Goal: Task Accomplishment & Management: Use online tool/utility

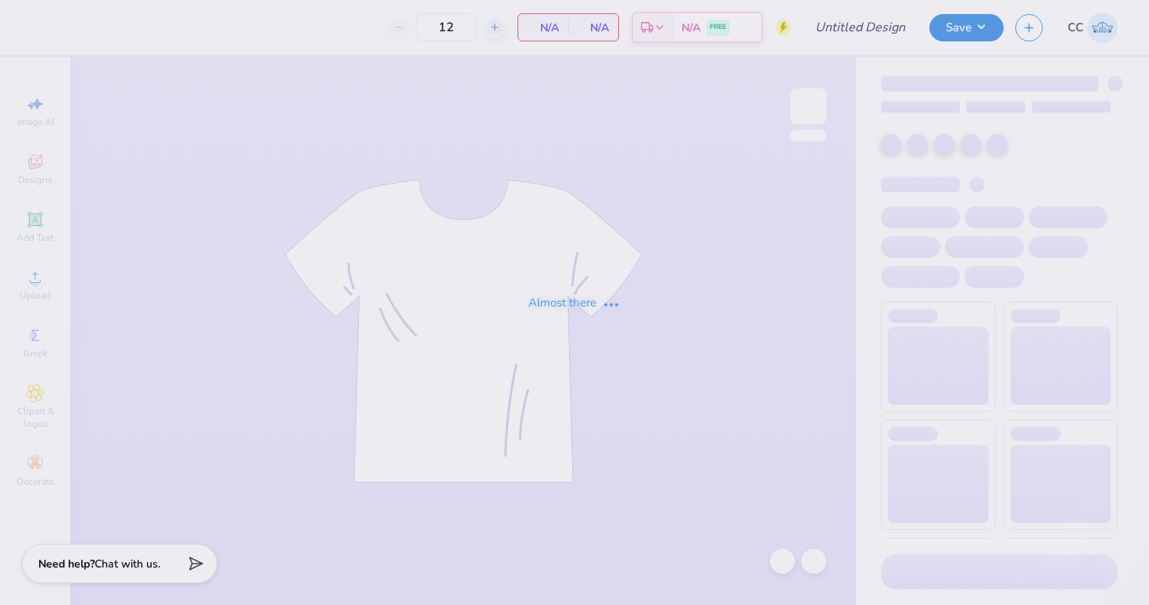
type input "Aphi big little"
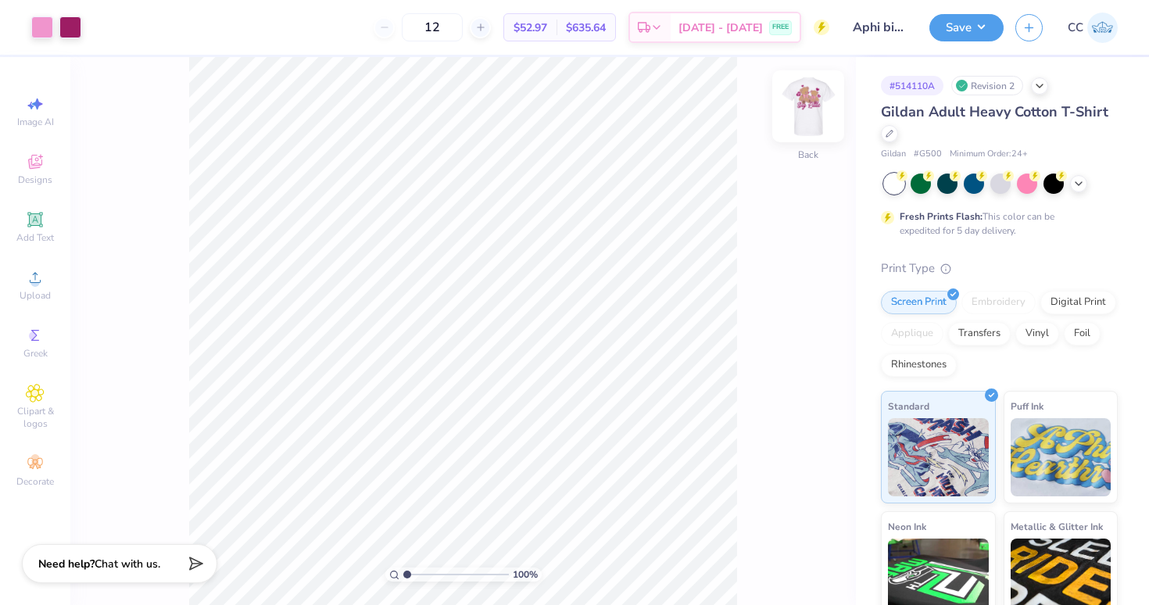
click at [819, 106] on img at bounding box center [808, 106] width 63 height 63
click at [125, 22] on div at bounding box center [127, 26] width 22 height 22
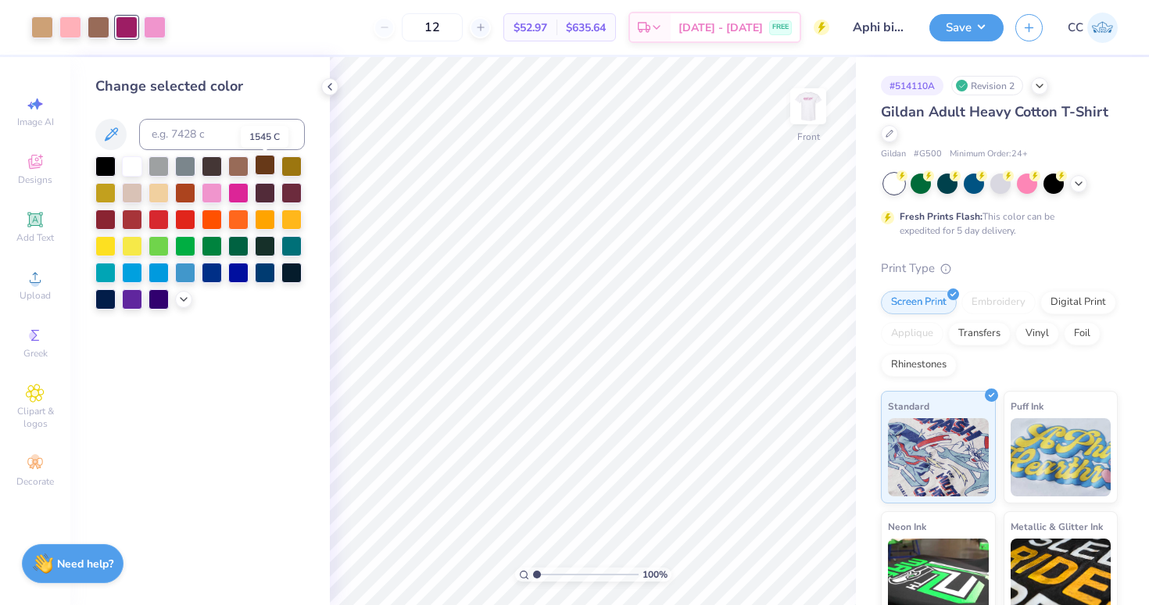
click at [262, 171] on div at bounding box center [265, 165] width 20 height 20
click at [242, 165] on div at bounding box center [238, 165] width 20 height 20
click at [481, 54] on div "Art colors 12 $52.97 Per Item $635.64 Total Est. Delivery Sep 15 - 18 FREE Desi…" at bounding box center [574, 302] width 1149 height 605
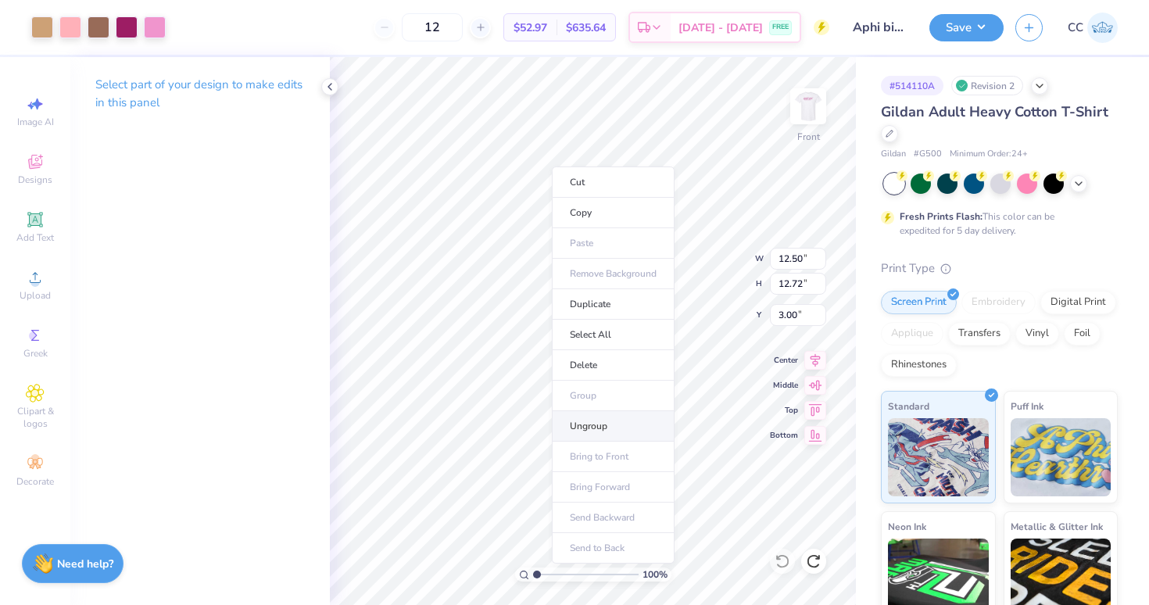
click at [585, 428] on li "Ungroup" at bounding box center [613, 426] width 123 height 30
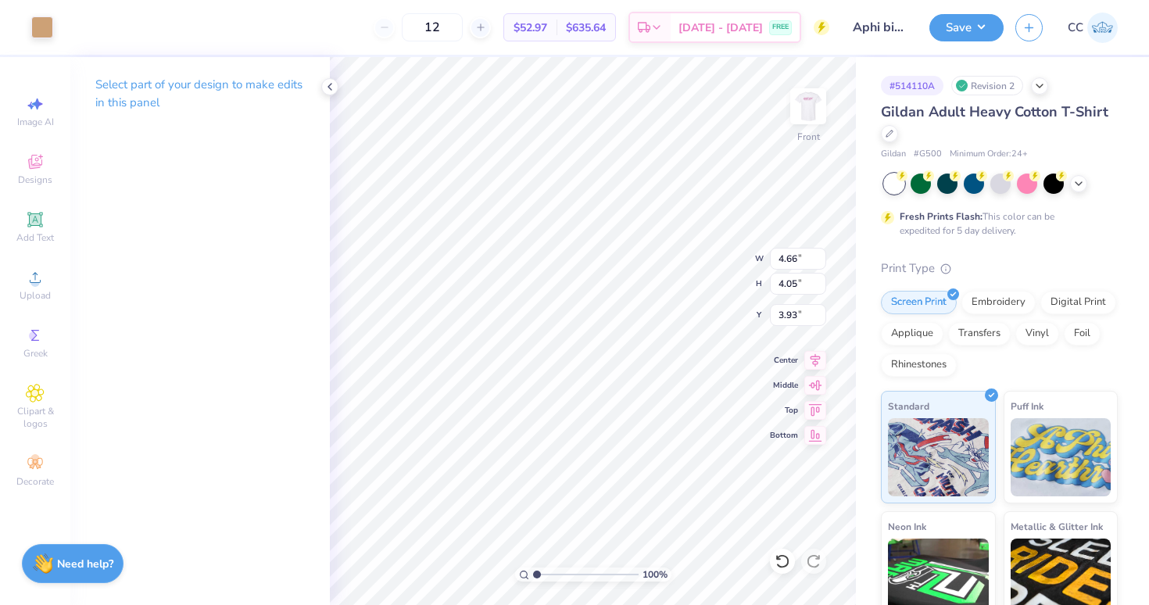
type input "3.89"
type input "1.41"
type input "1.72"
type input "10.95"
type input "0.46"
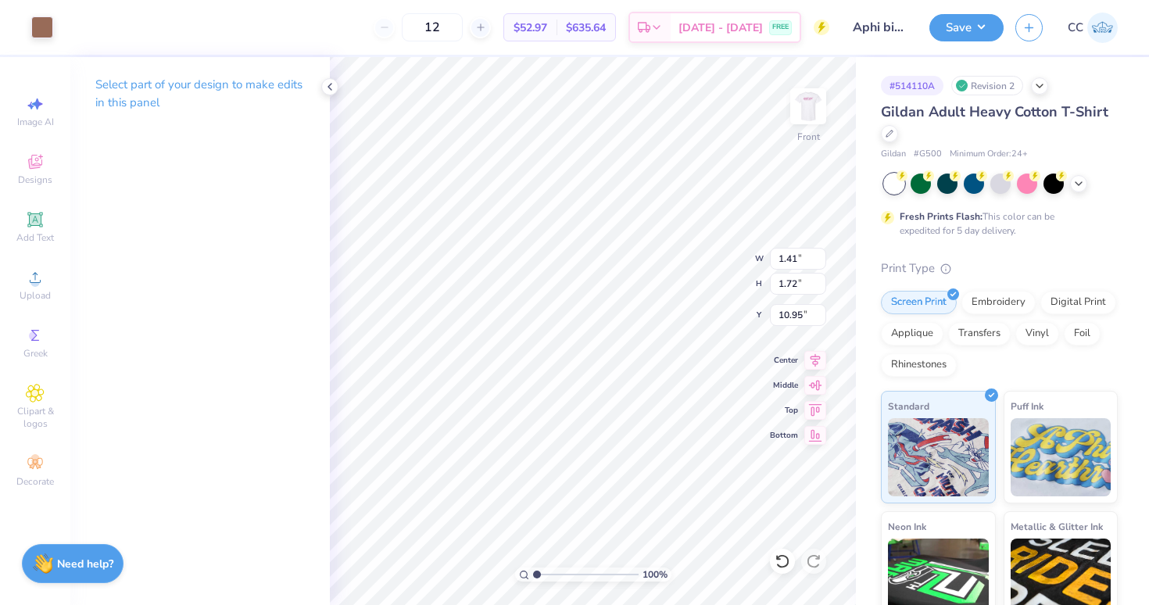
type input "0.43"
type input "6.57"
click at [43, 26] on div at bounding box center [42, 26] width 22 height 22
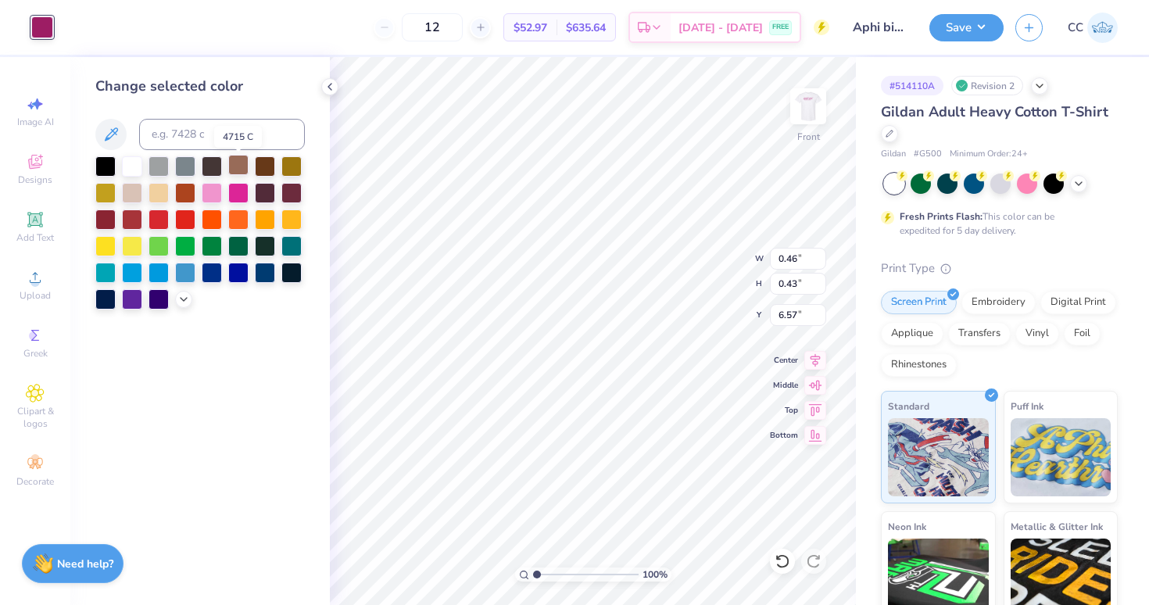
click at [234, 167] on div at bounding box center [238, 165] width 20 height 20
click at [262, 171] on div at bounding box center [265, 165] width 20 height 20
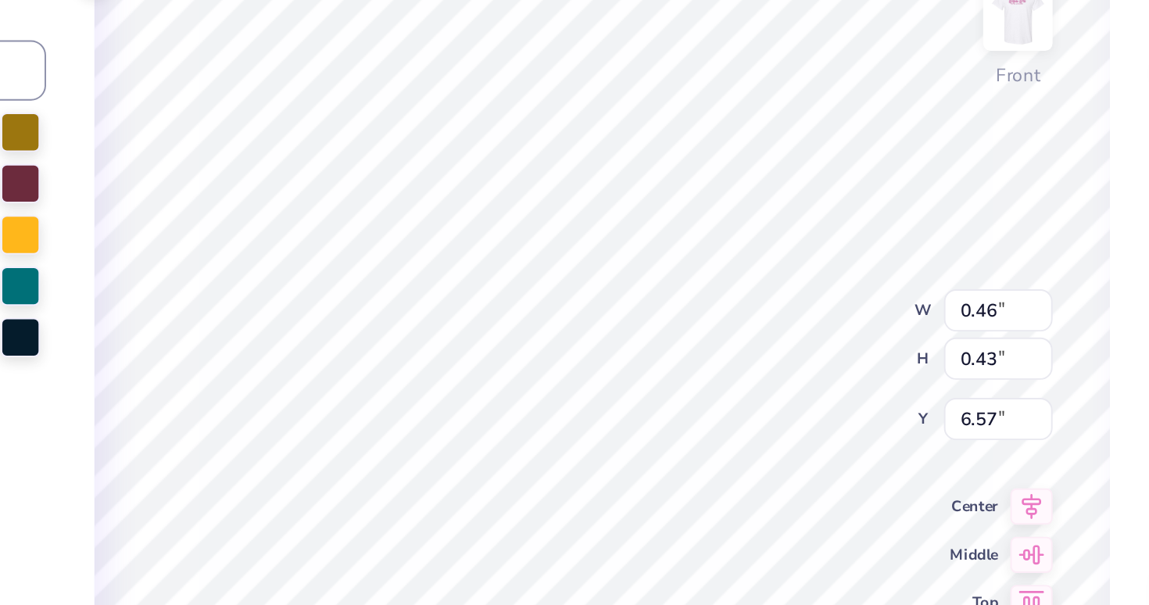
type input "1.68"
type input "2.25"
type input "5.56"
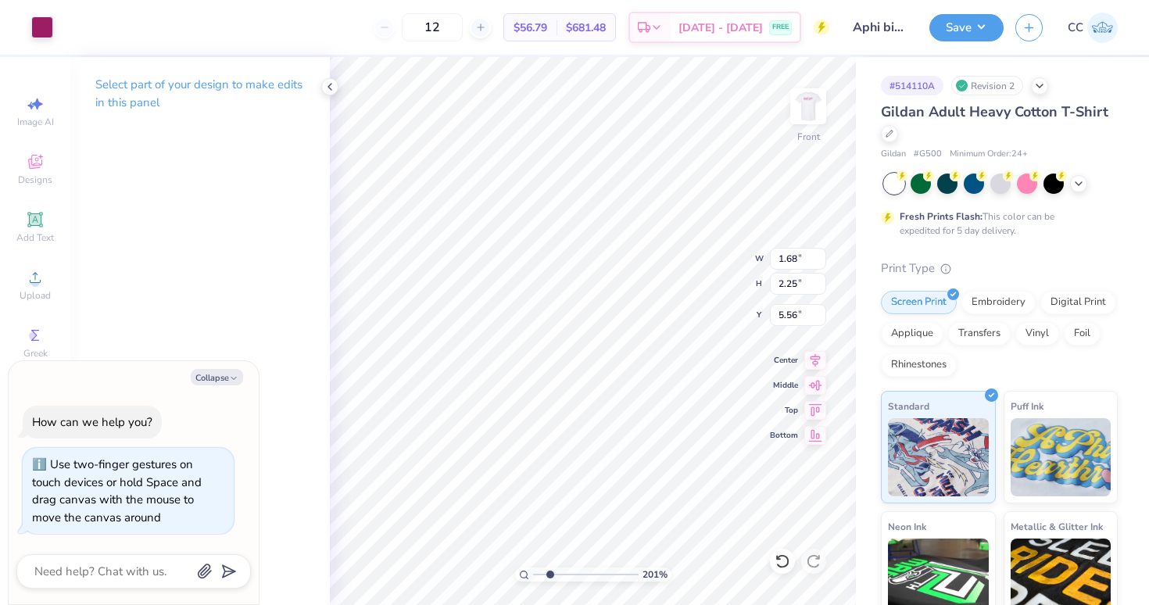
type input "2.23"
drag, startPoint x: 537, startPoint y: 572, endPoint x: 549, endPoint y: 572, distance: 12.5
click at [549, 572] on input "range" at bounding box center [586, 574] width 106 height 14
click at [37, 20] on div at bounding box center [42, 26] width 22 height 22
type textarea "x"
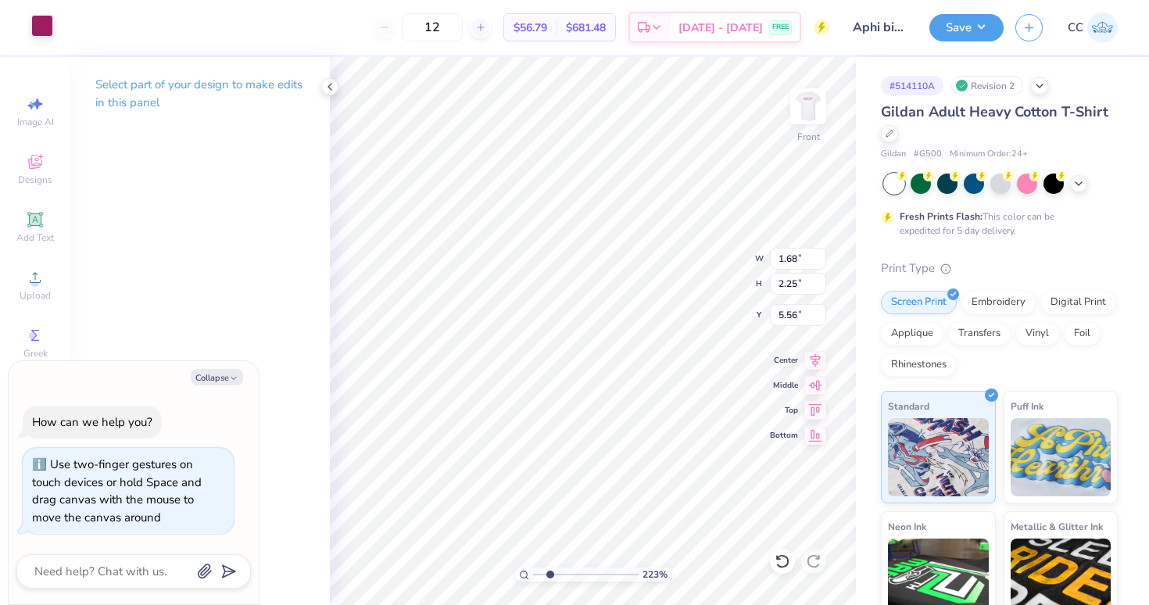
type input "1"
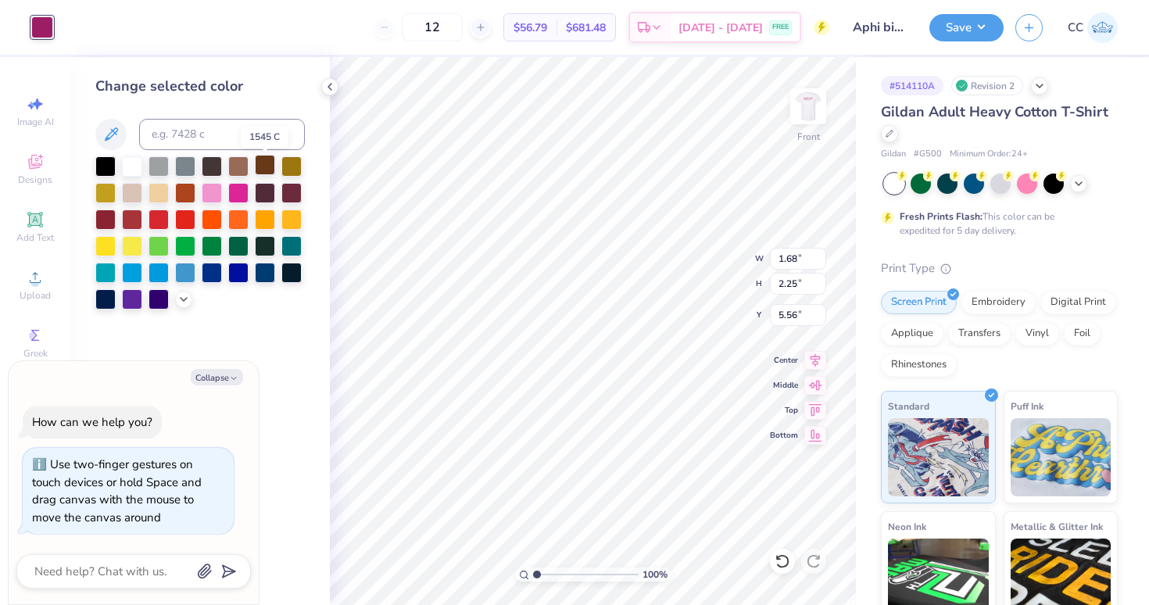
click at [262, 170] on div at bounding box center [265, 165] width 20 height 20
type textarea "x"
type input "1.23"
type input "1.01"
type input "7.94"
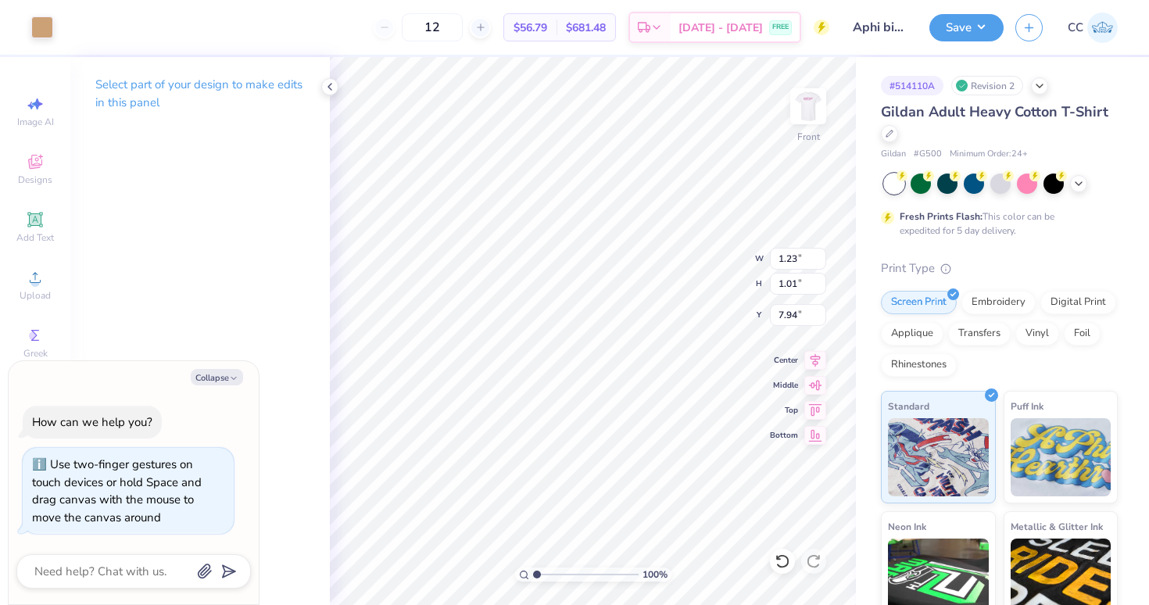
type textarea "x"
type input "0.48"
type input "0.47"
type input "8.25"
click at [44, 25] on div at bounding box center [42, 26] width 22 height 22
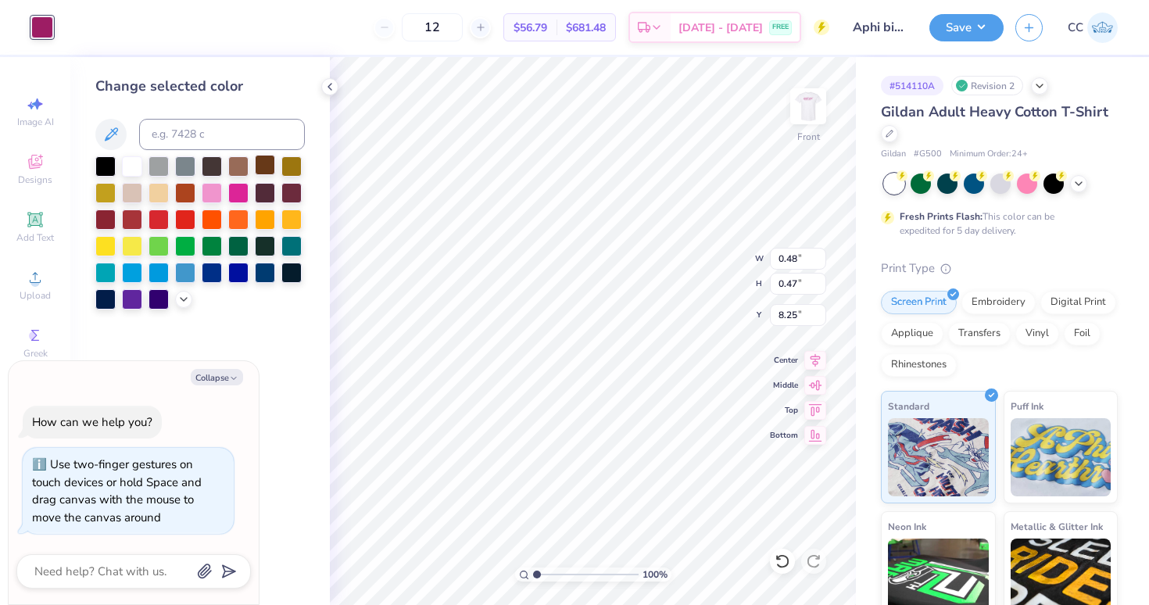
click at [263, 172] on div at bounding box center [265, 165] width 20 height 20
type textarea "x"
type input "4.46"
drag, startPoint x: 536, startPoint y: 573, endPoint x: 573, endPoint y: 563, distance: 38.1
click at [573, 563] on div "454 %" at bounding box center [593, 331] width 548 height 548
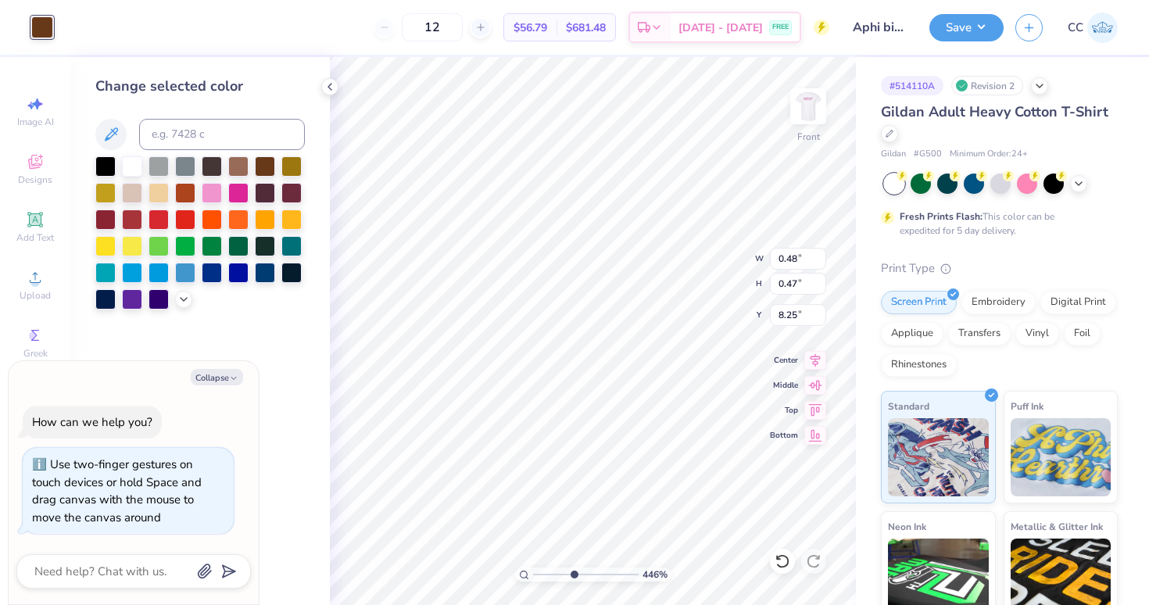
type textarea "x"
type input "0.28"
type input "0.27"
type input "7.94"
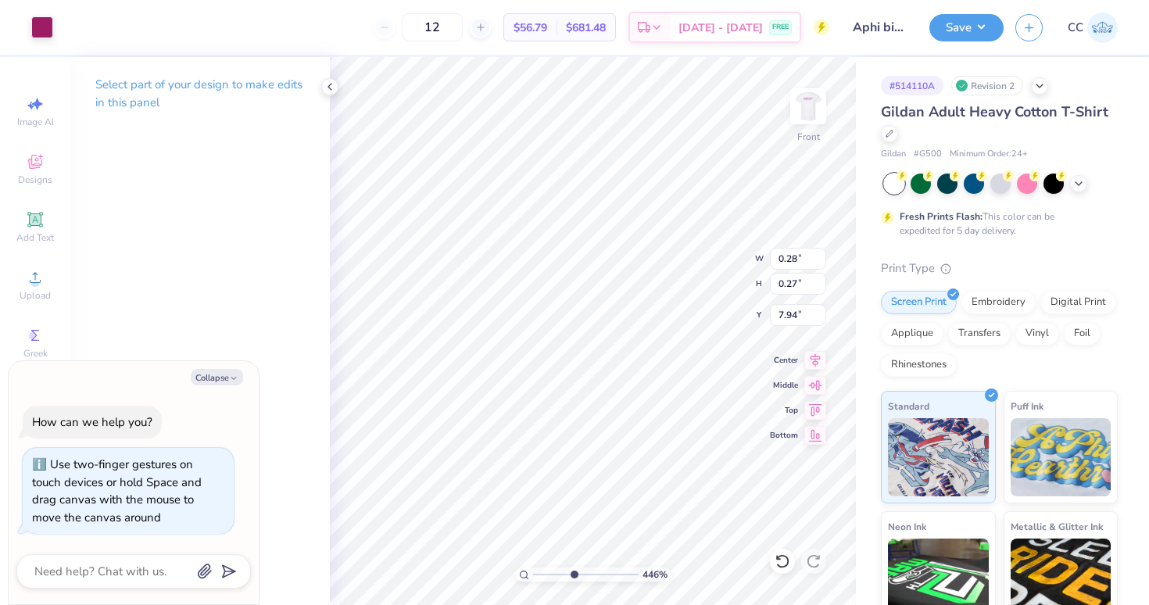
type textarea "x"
type input "0.20"
type input "0.22"
type input "7.70"
type textarea "x"
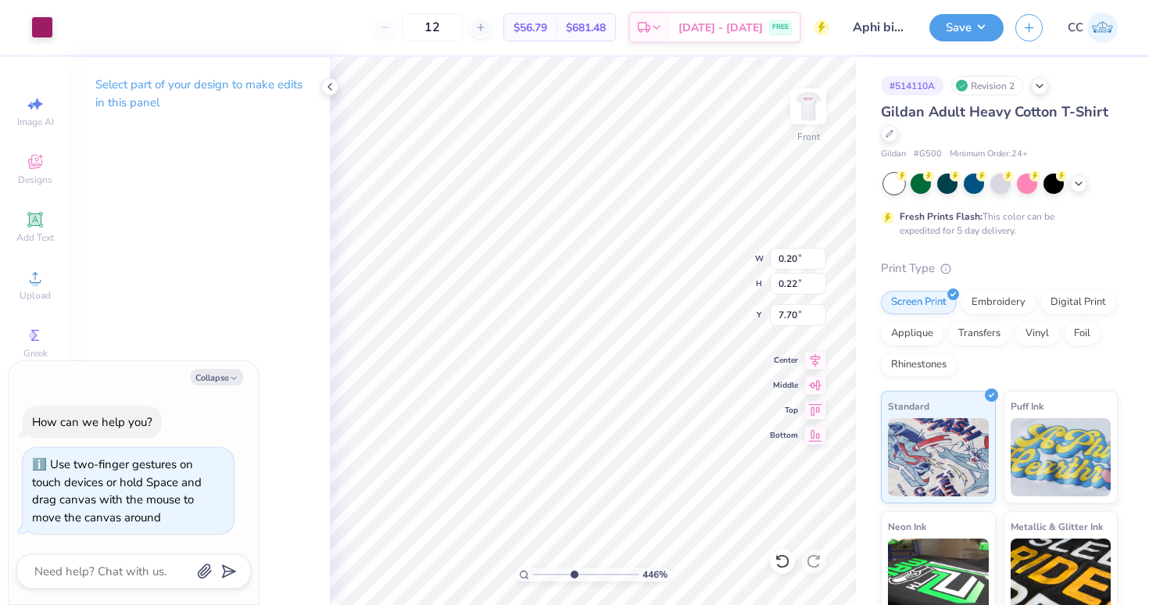
type input "1.33"
type input "0.51"
click at [34, 25] on div at bounding box center [42, 26] width 22 height 22
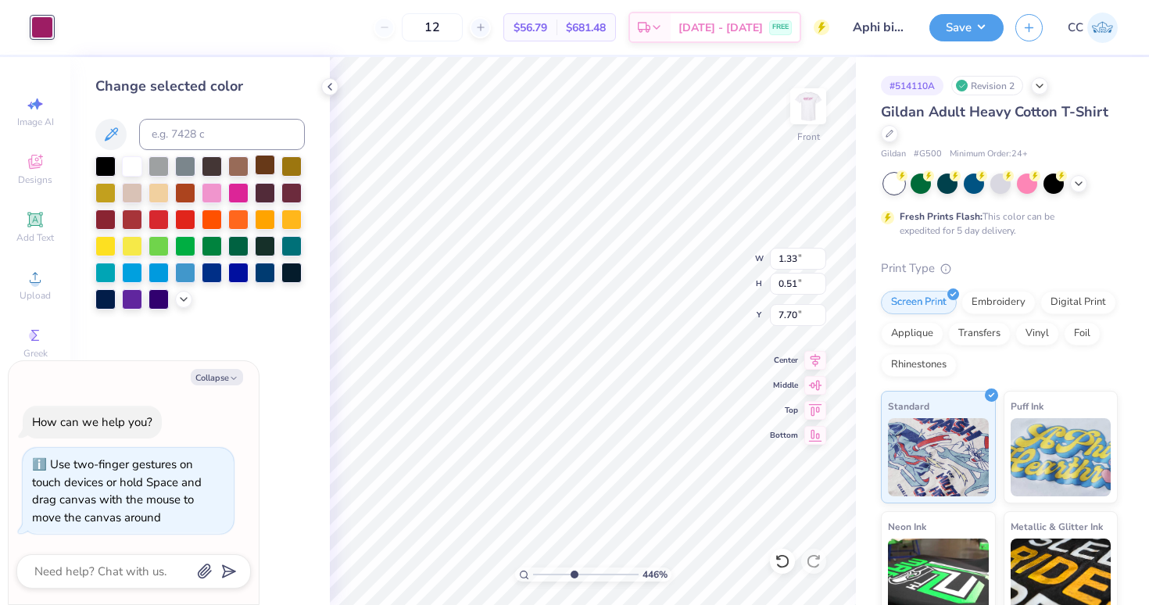
click at [263, 167] on div at bounding box center [265, 165] width 20 height 20
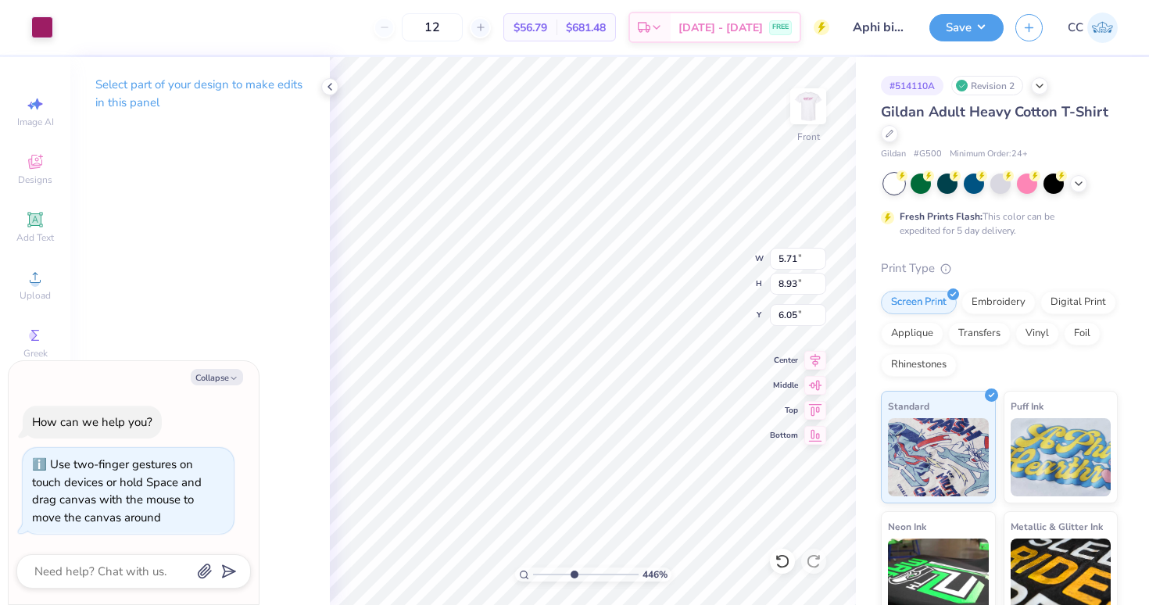
type textarea "x"
type input "3.91"
type input "2.98"
type input "5.76"
type textarea "x"
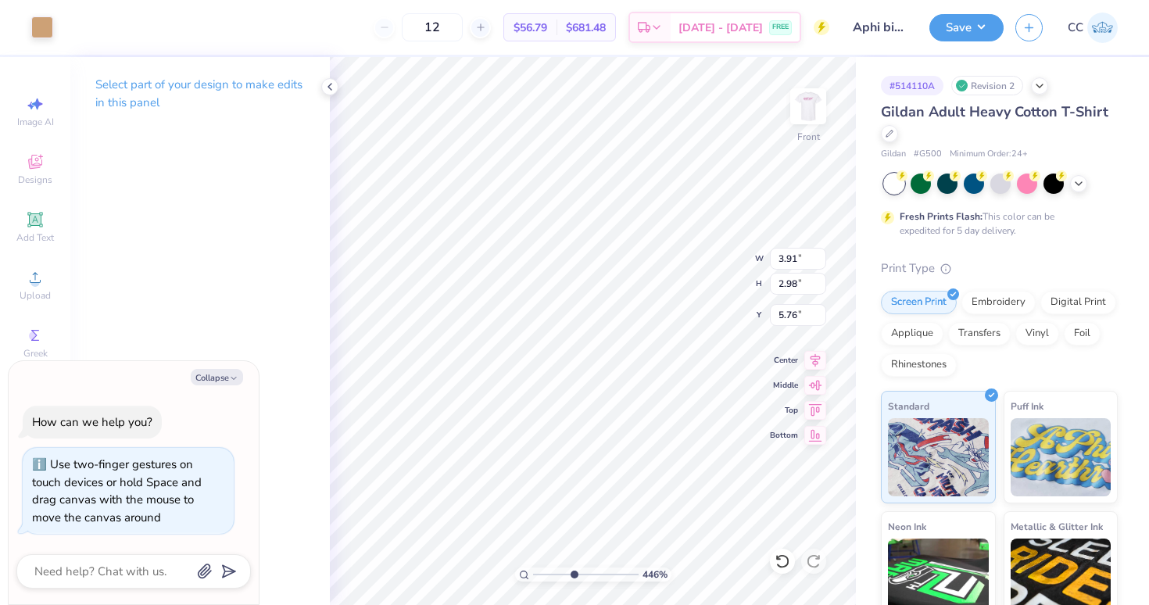
type input "2.38"
type input "0.86"
type input "5.81"
click at [34, 30] on div at bounding box center [42, 26] width 22 height 22
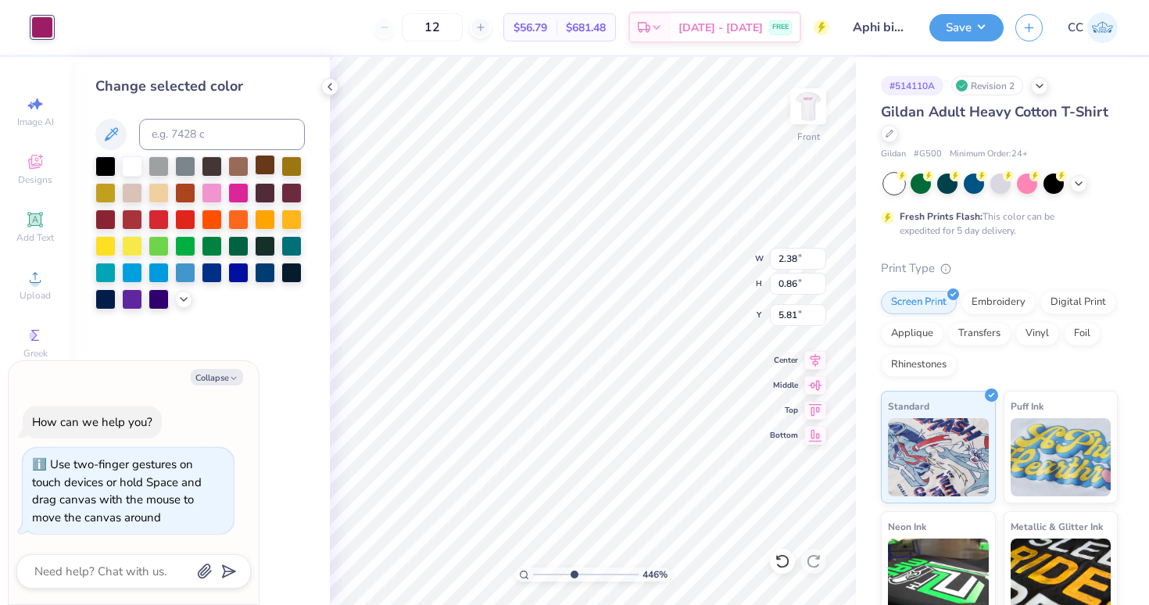
click at [264, 168] on div at bounding box center [265, 165] width 20 height 20
type textarea "x"
type input "5.71"
type input "8.93"
type input "6.05"
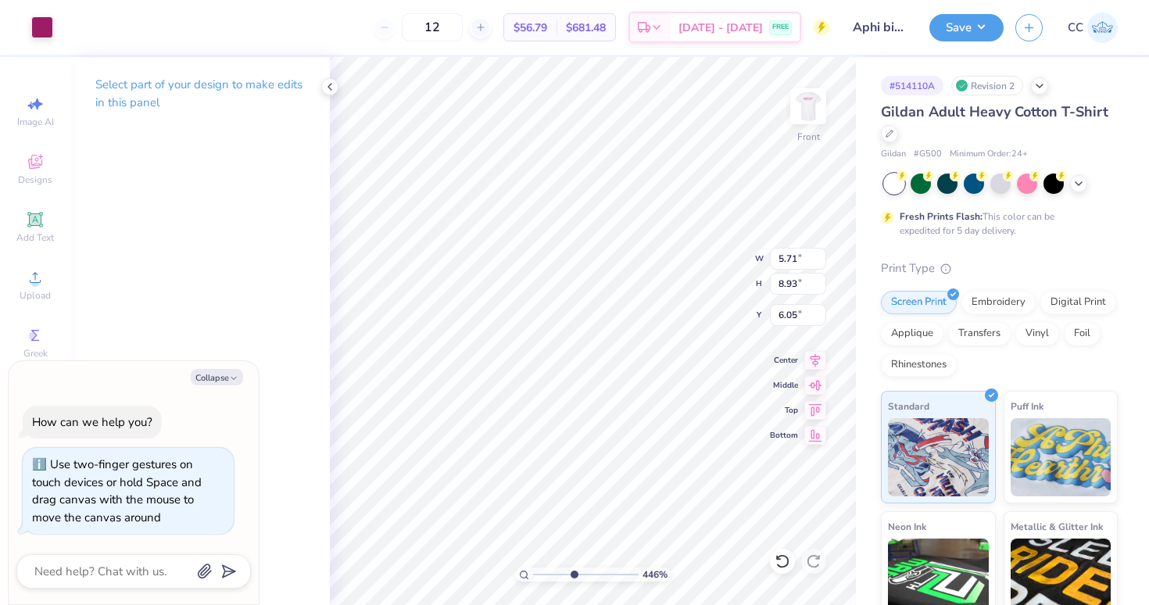
type textarea "x"
type input "9.9"
drag, startPoint x: 572, startPoint y: 575, endPoint x: 631, endPoint y: 574, distance: 58.6
click at [630, 574] on input "range" at bounding box center [586, 574] width 106 height 14
type textarea "x"
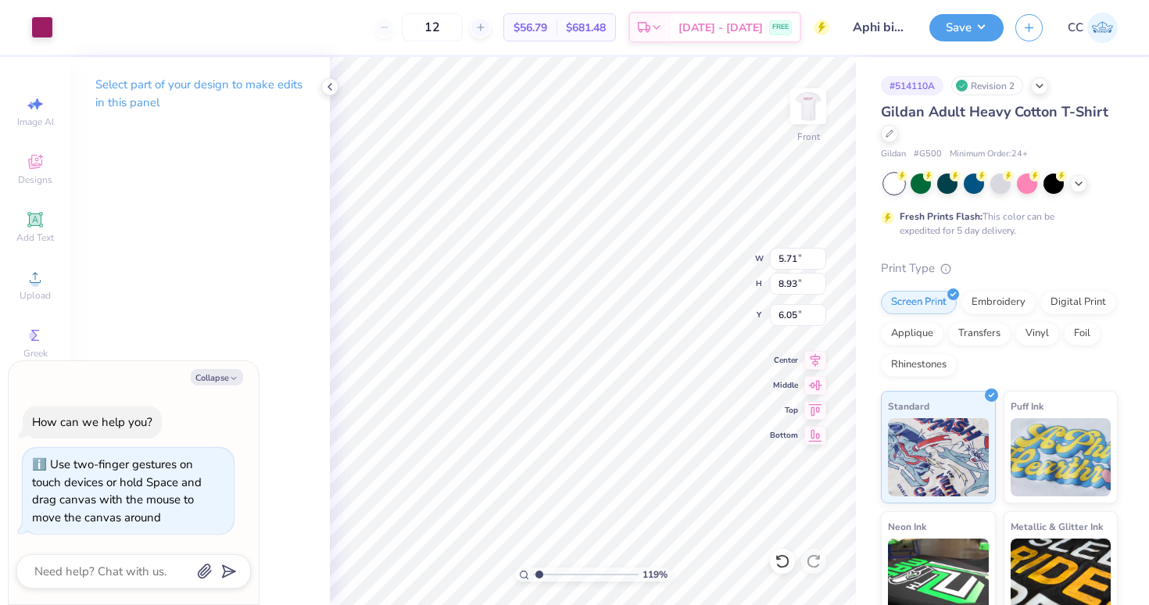
type input "1.26"
drag, startPoint x: 629, startPoint y: 573, endPoint x: 539, endPoint y: 567, distance: 90.1
click at [539, 567] on div "119 %" at bounding box center [593, 331] width 548 height 548
click at [41, 23] on div at bounding box center [42, 26] width 22 height 22
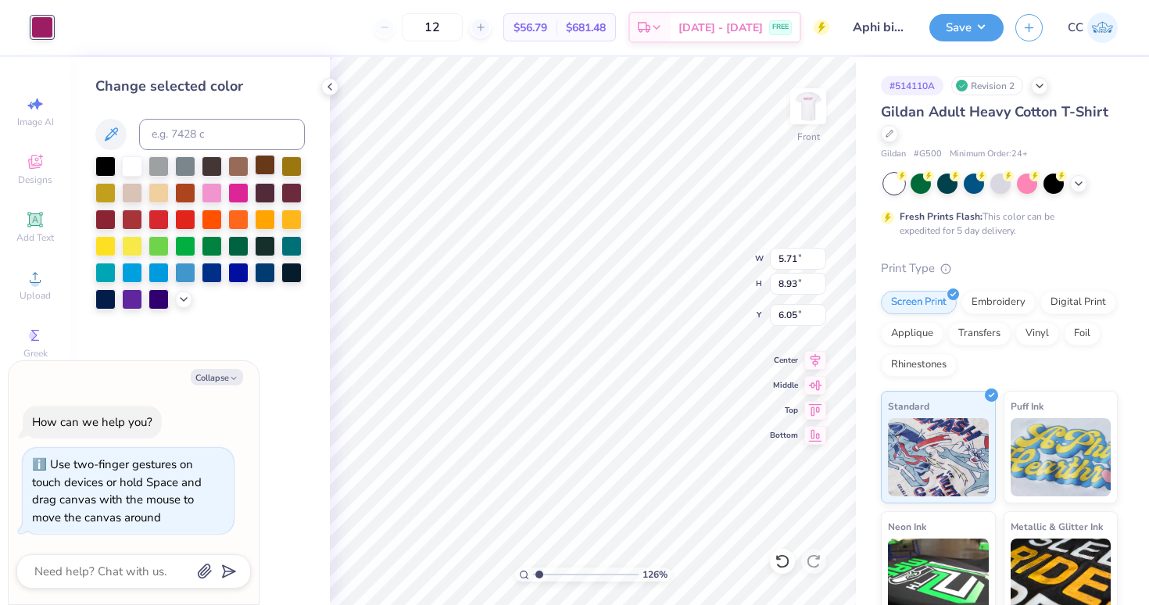
click at [259, 166] on div at bounding box center [265, 165] width 20 height 20
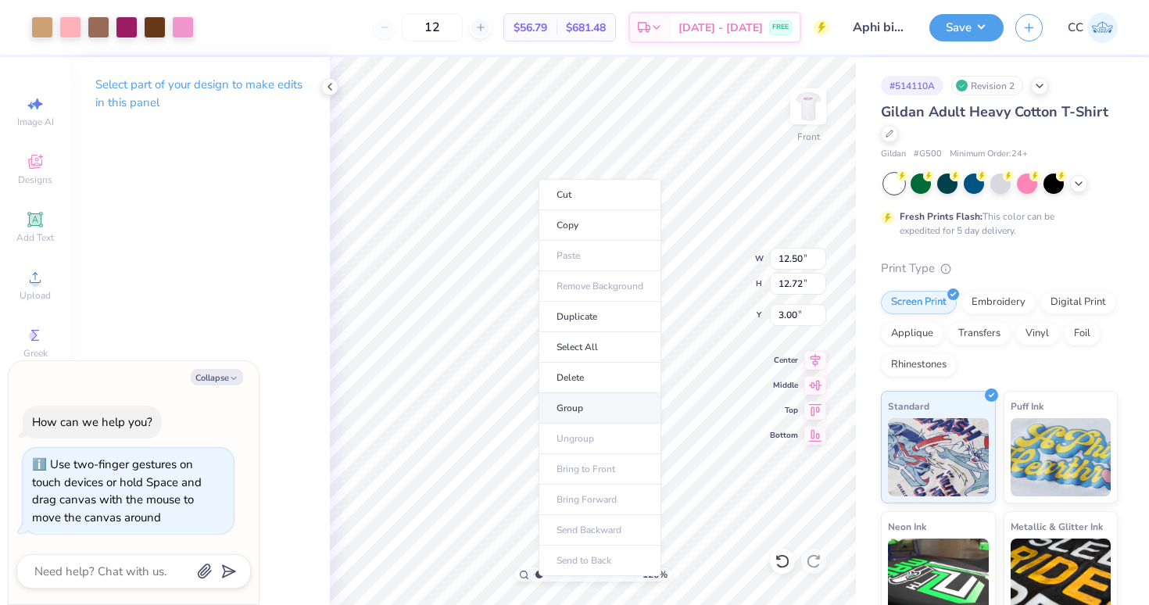
click at [581, 405] on li "Group" at bounding box center [599, 408] width 123 height 30
click at [130, 20] on div at bounding box center [127, 26] width 22 height 22
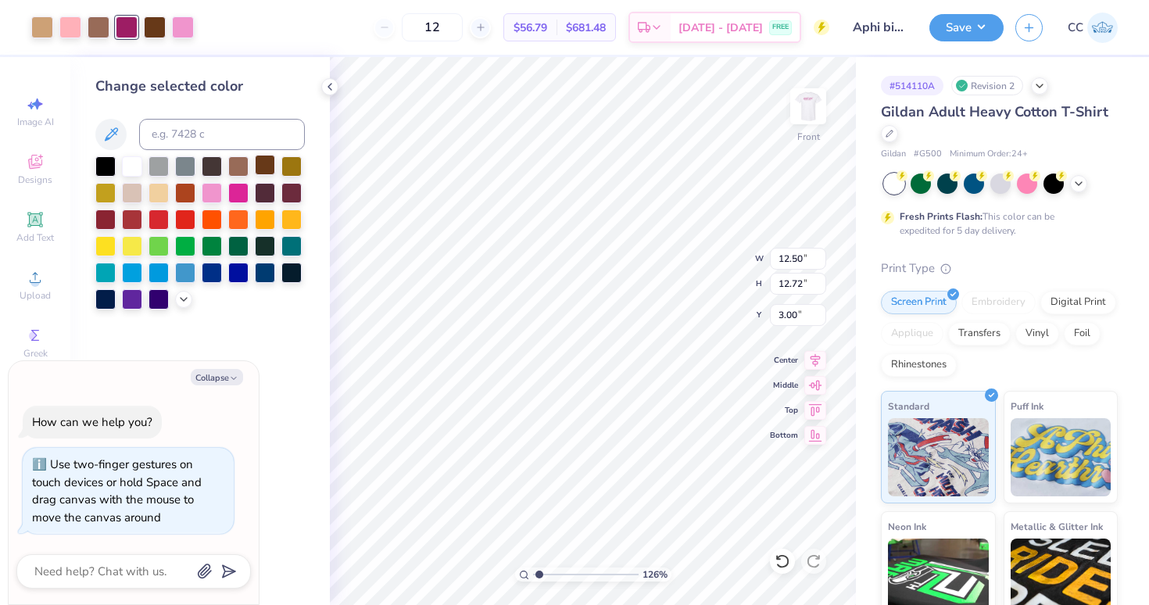
click at [261, 166] on div at bounding box center [265, 165] width 20 height 20
click at [127, 23] on div at bounding box center [127, 26] width 22 height 22
click at [266, 171] on div at bounding box center [265, 165] width 20 height 20
click at [133, 26] on div at bounding box center [127, 26] width 22 height 22
click at [267, 166] on div at bounding box center [265, 165] width 20 height 20
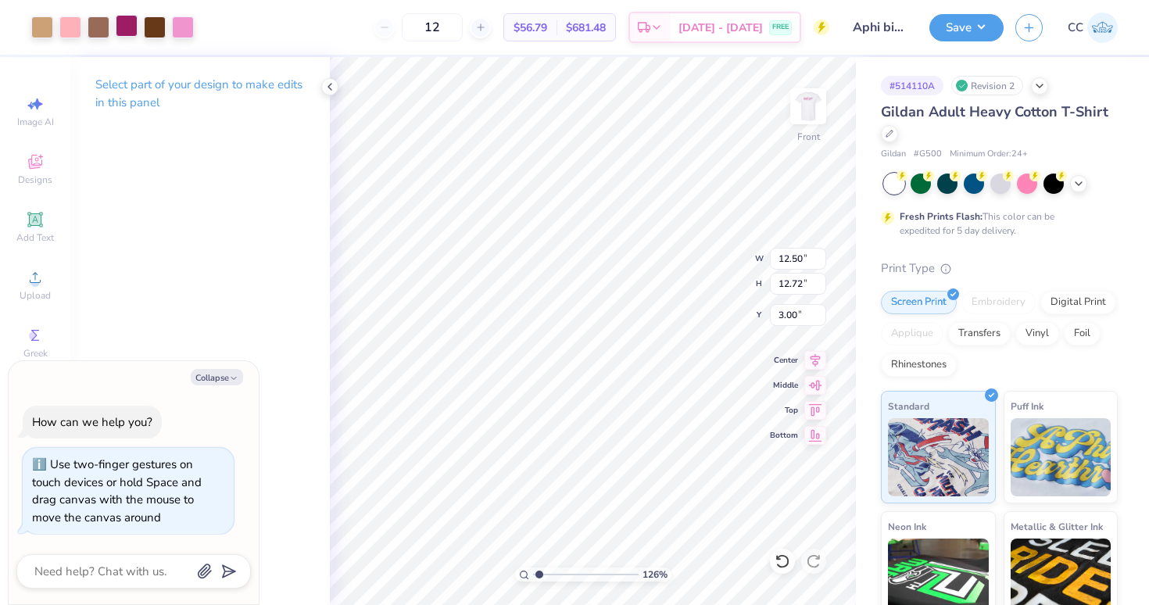
click at [131, 33] on div at bounding box center [127, 26] width 22 height 22
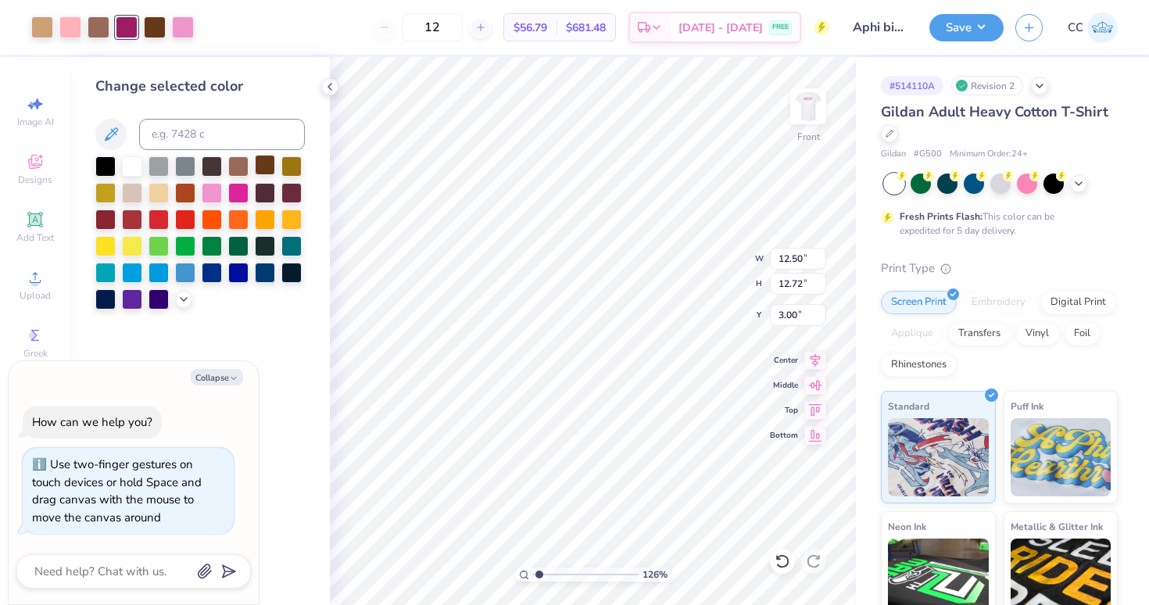
click at [261, 173] on div at bounding box center [265, 165] width 20 height 20
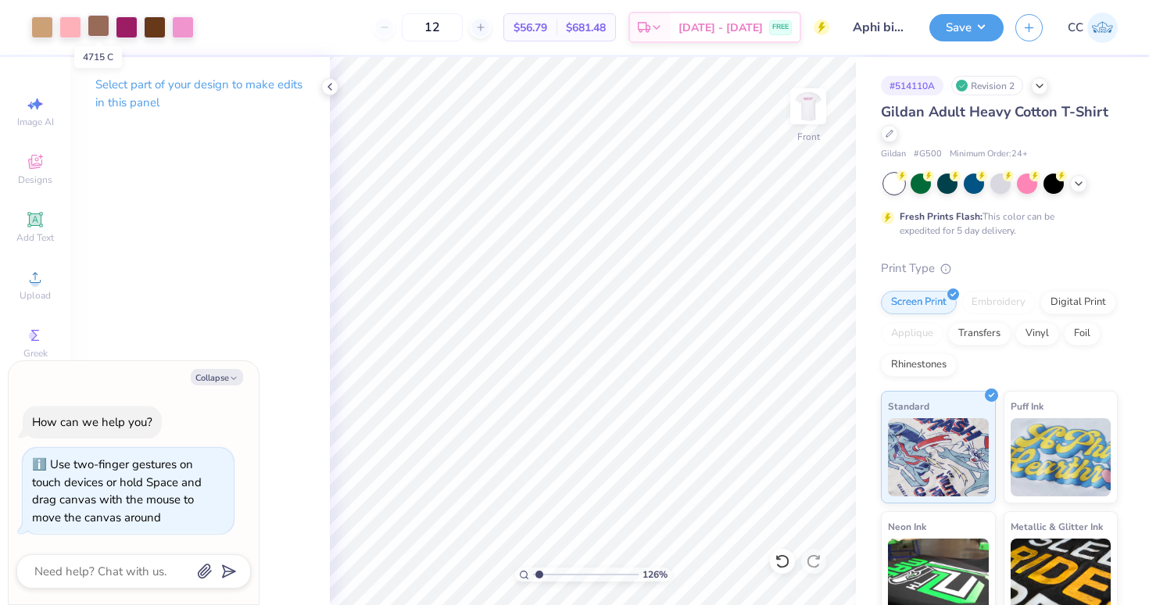
click at [101, 27] on div at bounding box center [99, 26] width 22 height 22
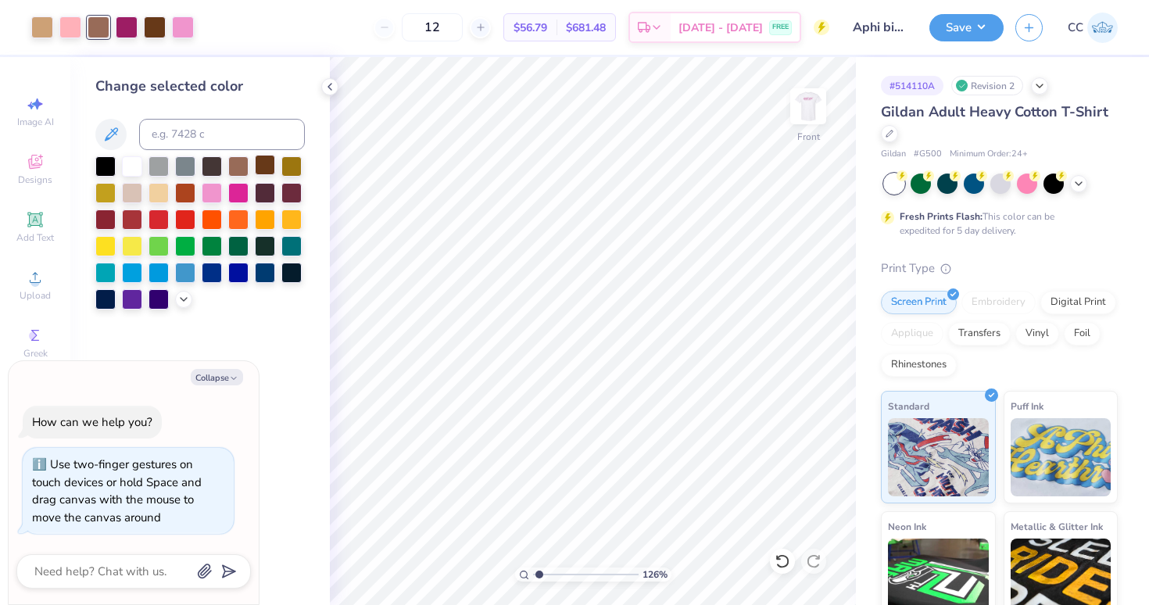
click at [274, 173] on div at bounding box center [265, 165] width 20 height 20
click at [269, 170] on div at bounding box center [265, 165] width 20 height 20
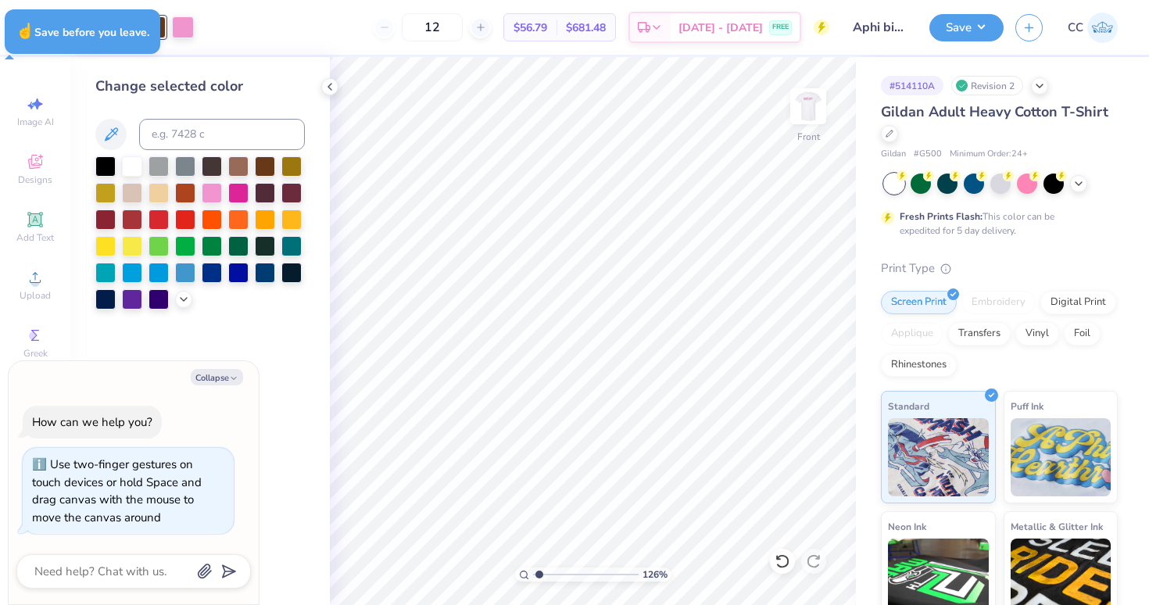
type textarea "x"
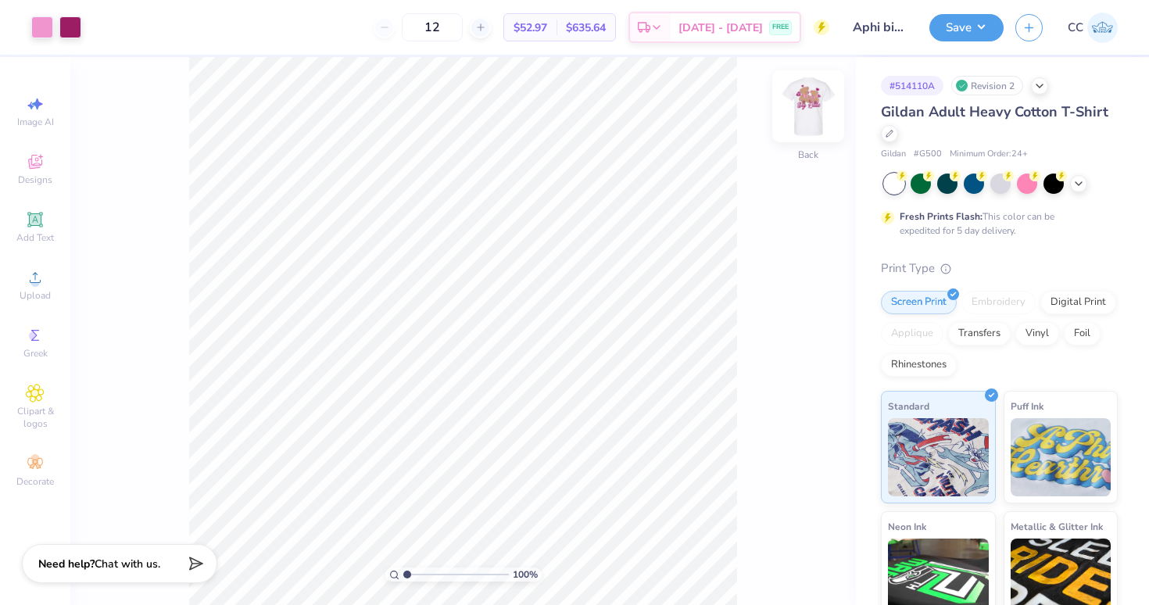
click at [807, 115] on img at bounding box center [808, 106] width 63 height 63
click at [132, 20] on div at bounding box center [127, 26] width 22 height 22
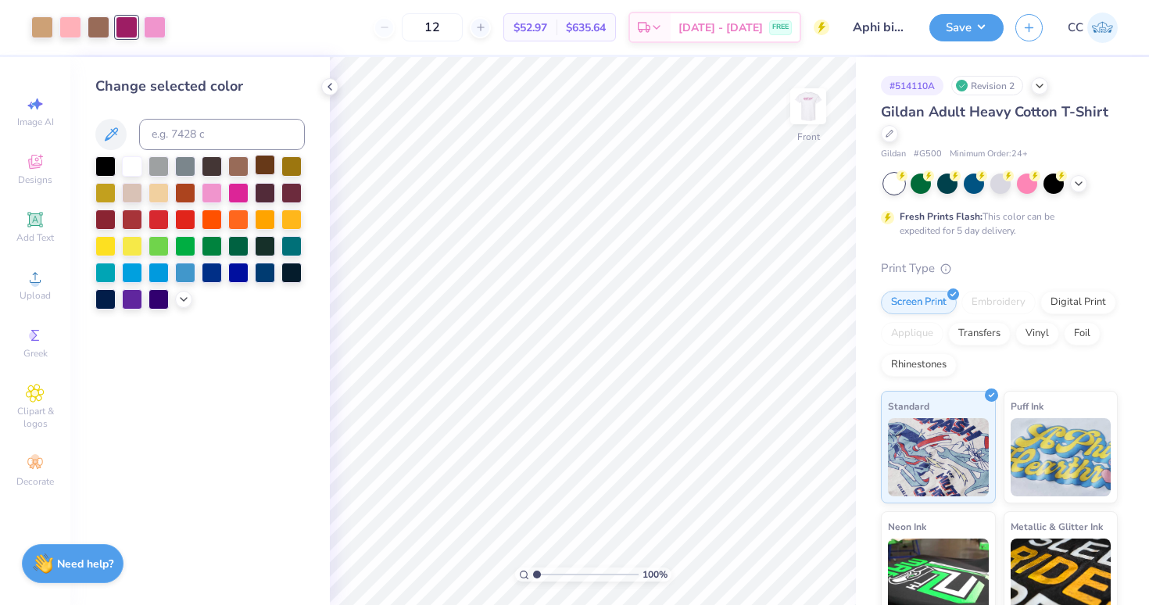
click at [259, 164] on div at bounding box center [265, 165] width 20 height 20
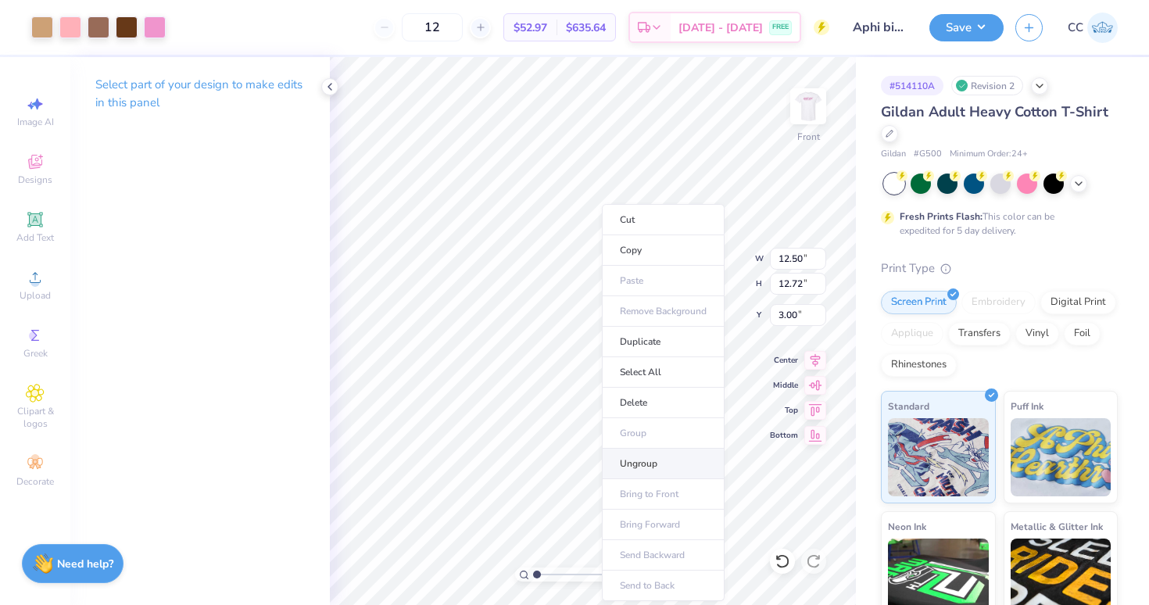
click at [636, 460] on li "Ungroup" at bounding box center [663, 464] width 123 height 30
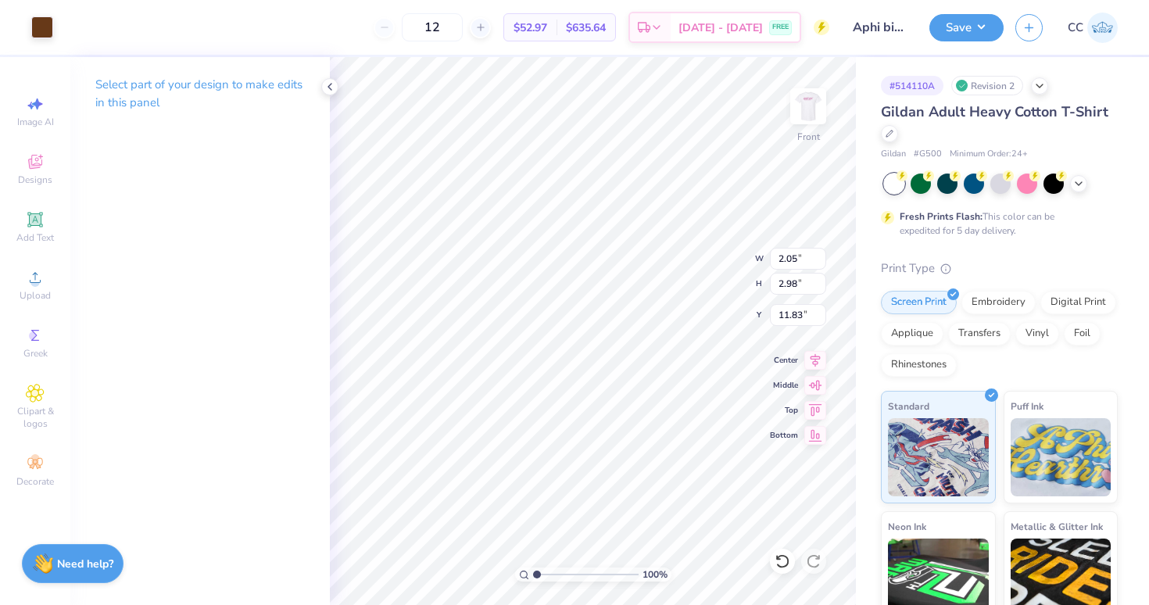
type input "4.71"
type input "4.05"
type input "11.67"
click at [44, 28] on div at bounding box center [42, 26] width 22 height 22
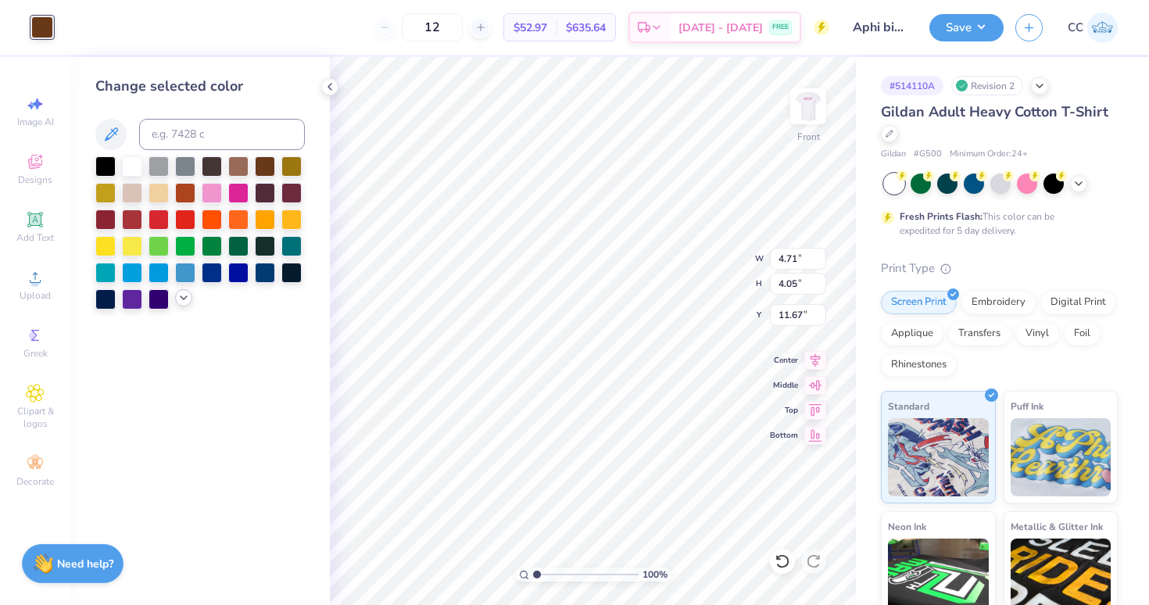
click at [181, 301] on icon at bounding box center [183, 298] width 13 height 13
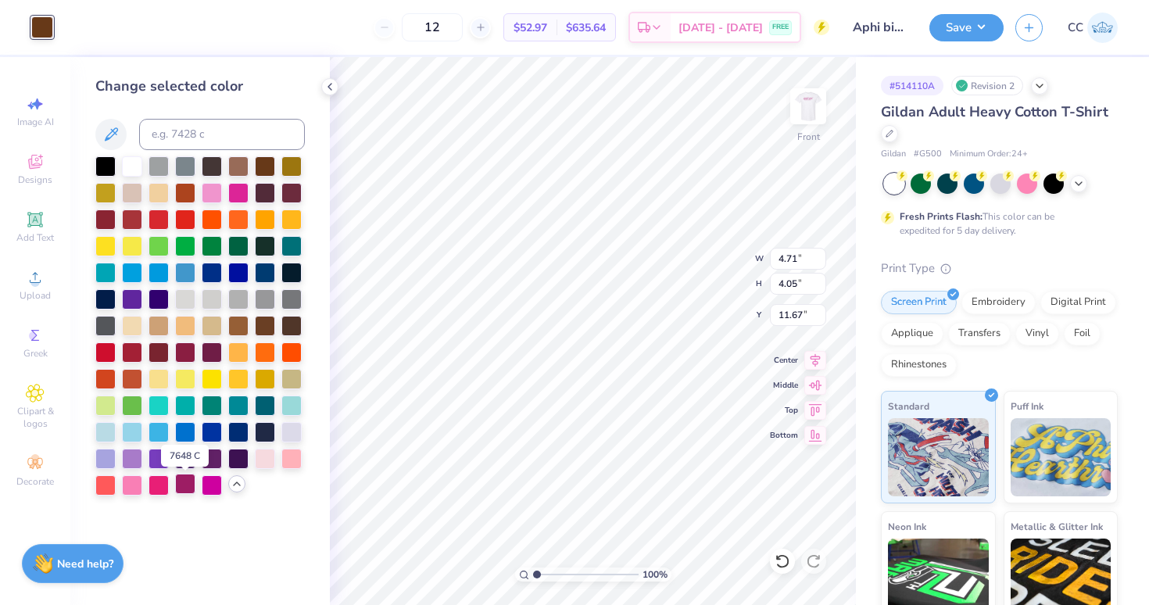
click at [185, 489] on div at bounding box center [185, 484] width 20 height 20
type input "11.85"
type input "9.66"
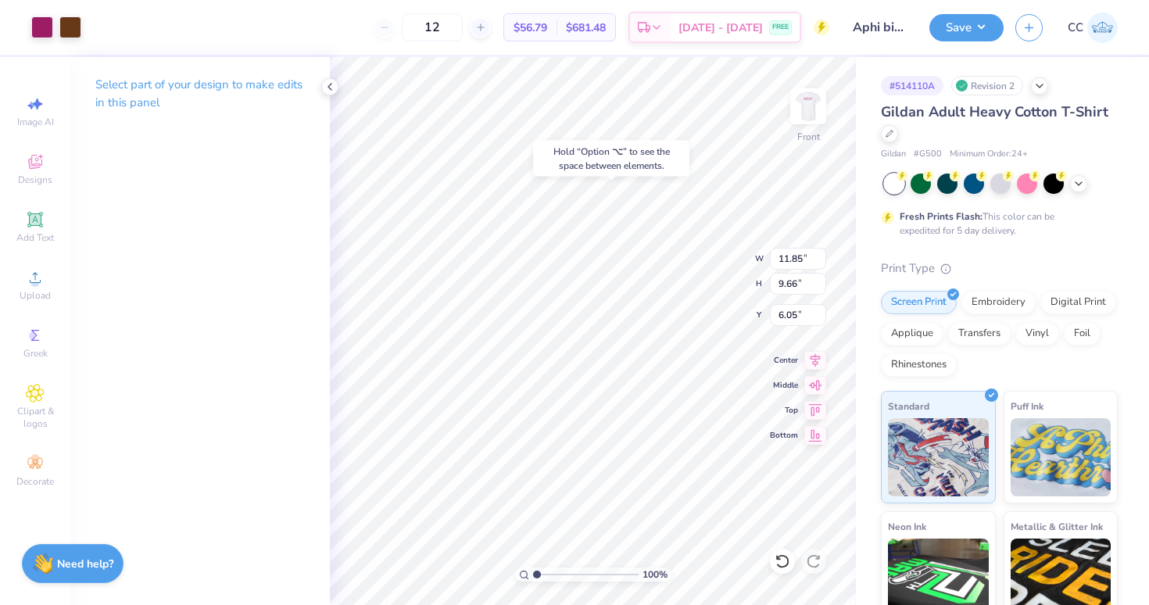
type input "5.93"
type input "2.57"
type input "4.05"
type input "11.67"
type input "4.71"
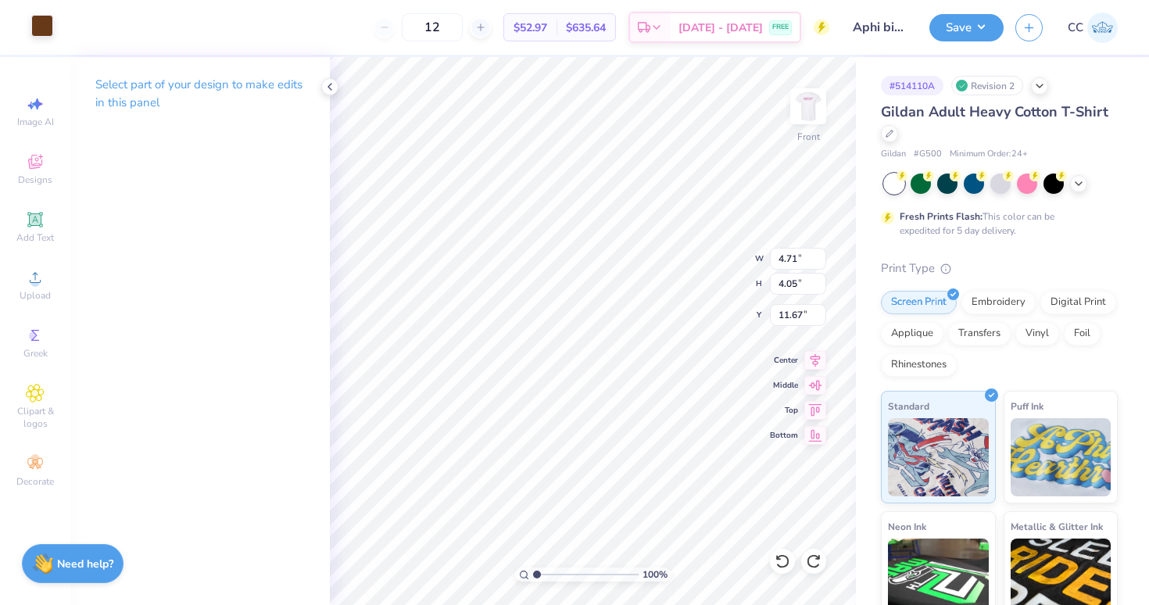
click at [41, 23] on div at bounding box center [42, 26] width 22 height 22
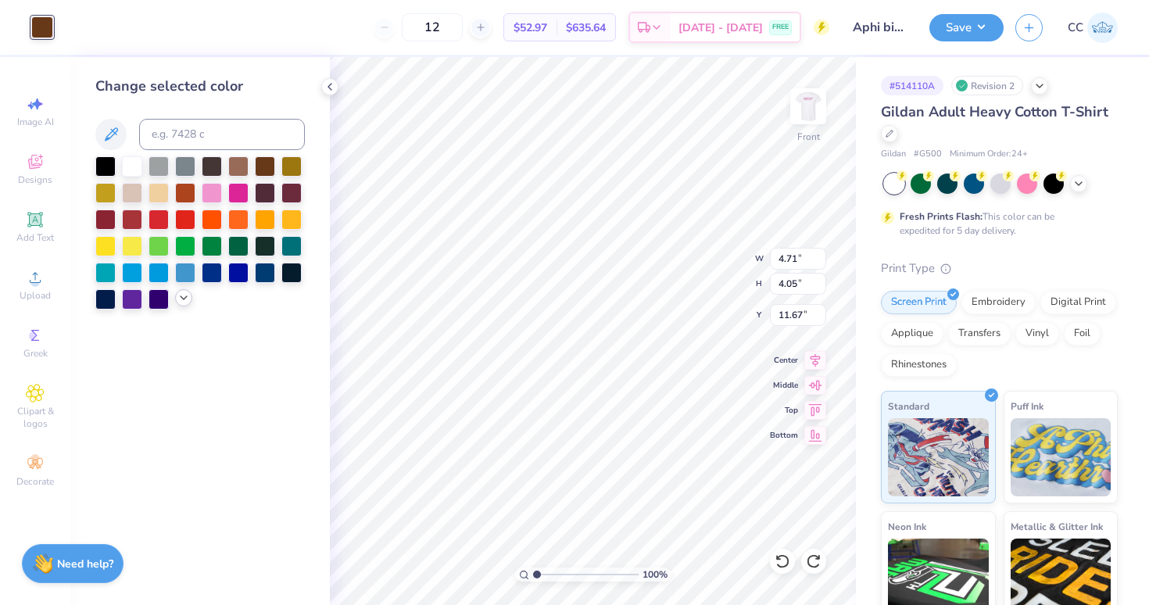
click at [182, 302] on icon at bounding box center [183, 298] width 13 height 13
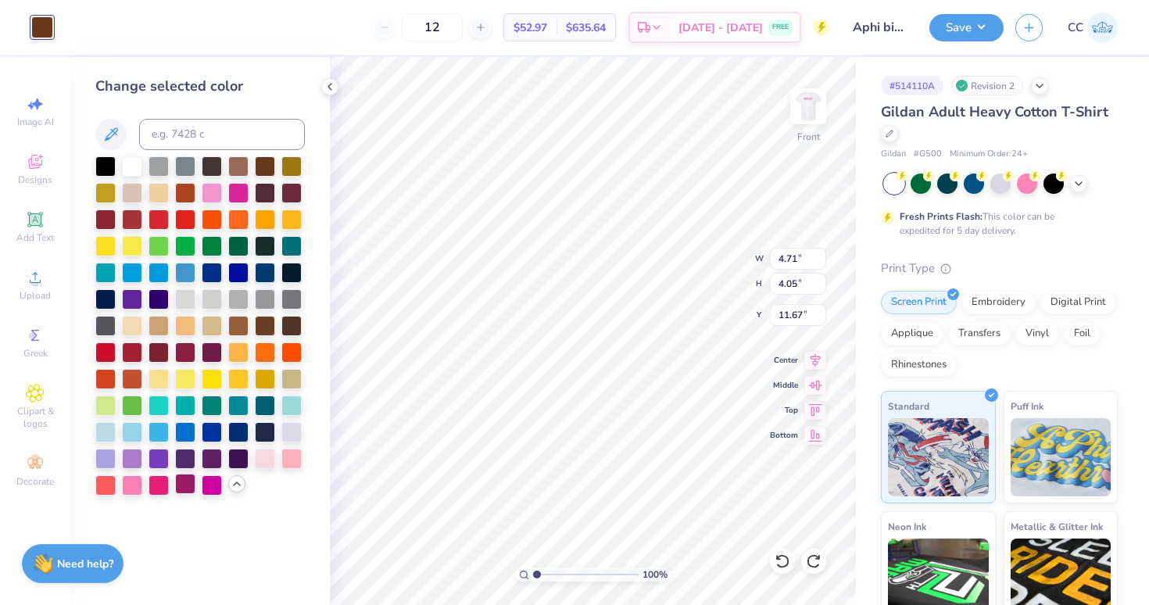
click at [183, 491] on div at bounding box center [185, 484] width 20 height 20
type input "3.72"
drag, startPoint x: 535, startPoint y: 574, endPoint x: 565, endPoint y: 574, distance: 29.7
click at [565, 574] on input "range" at bounding box center [586, 574] width 106 height 14
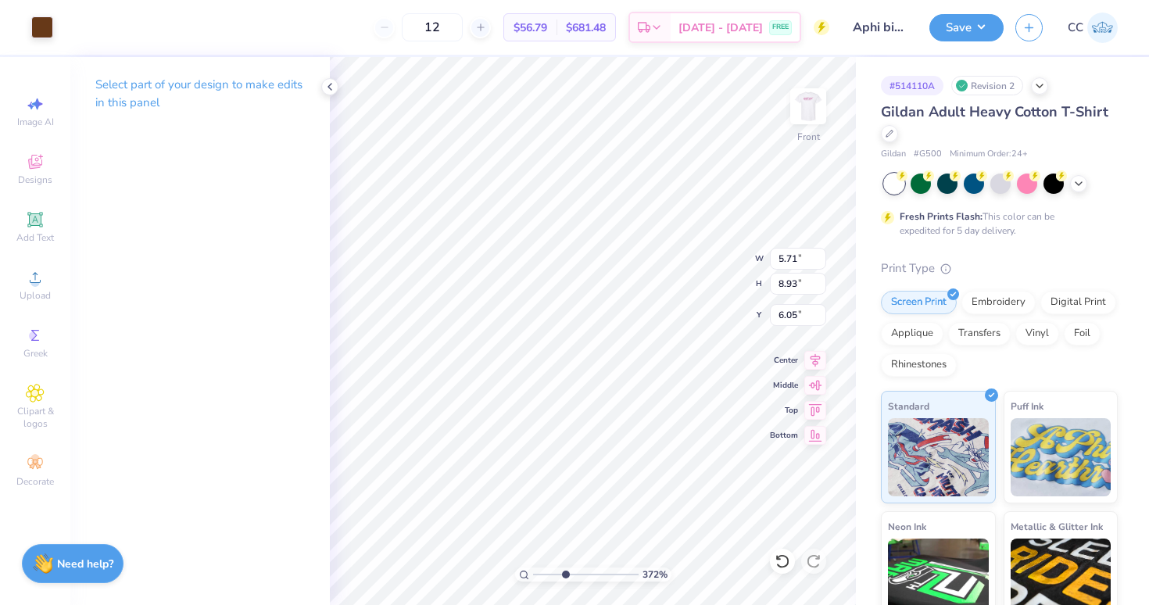
type input "1.53"
type input "1.90"
type input "10.82"
click at [49, 25] on div at bounding box center [42, 26] width 22 height 22
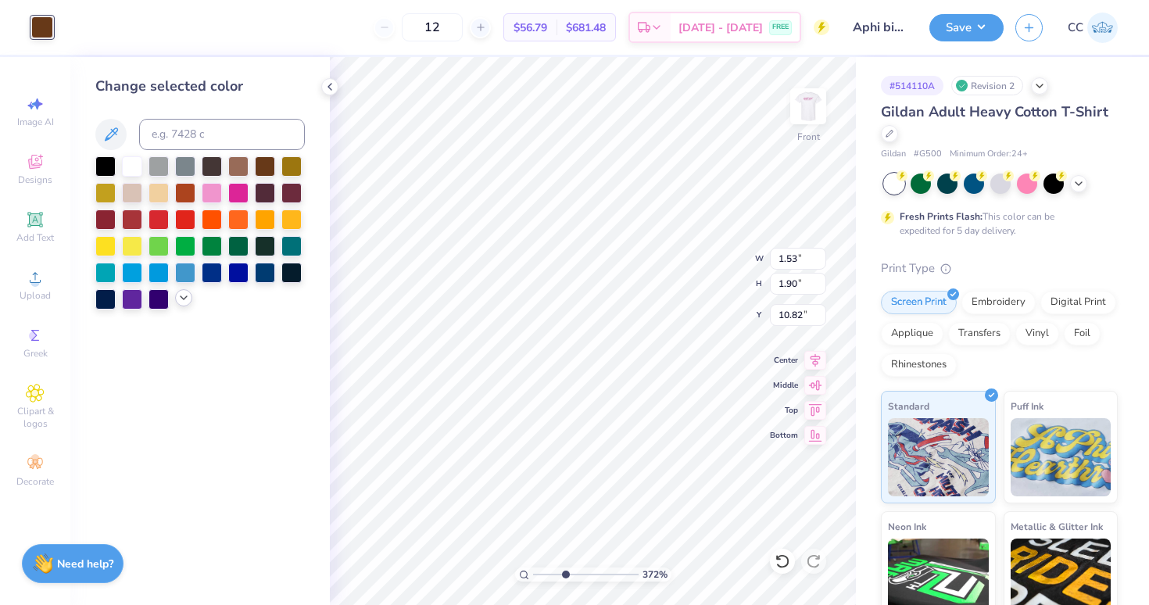
click at [178, 300] on icon at bounding box center [183, 298] width 13 height 13
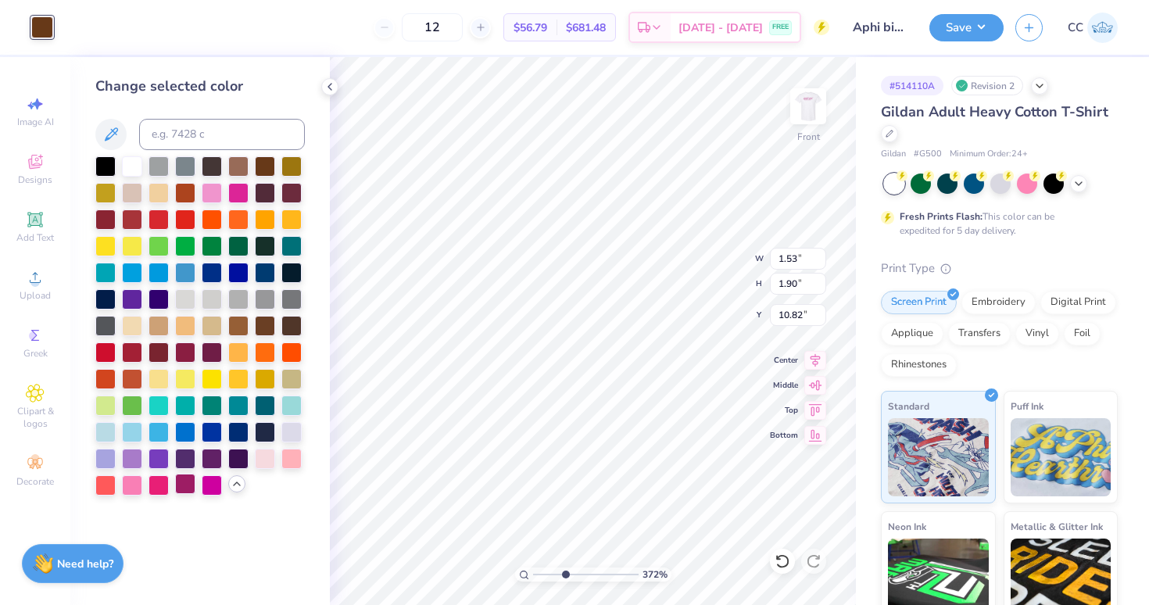
click at [184, 492] on div at bounding box center [185, 484] width 20 height 20
drag, startPoint x: 568, startPoint y: 575, endPoint x: 596, endPoint y: 571, distance: 28.4
click at [596, 571] on input "range" at bounding box center [586, 574] width 106 height 14
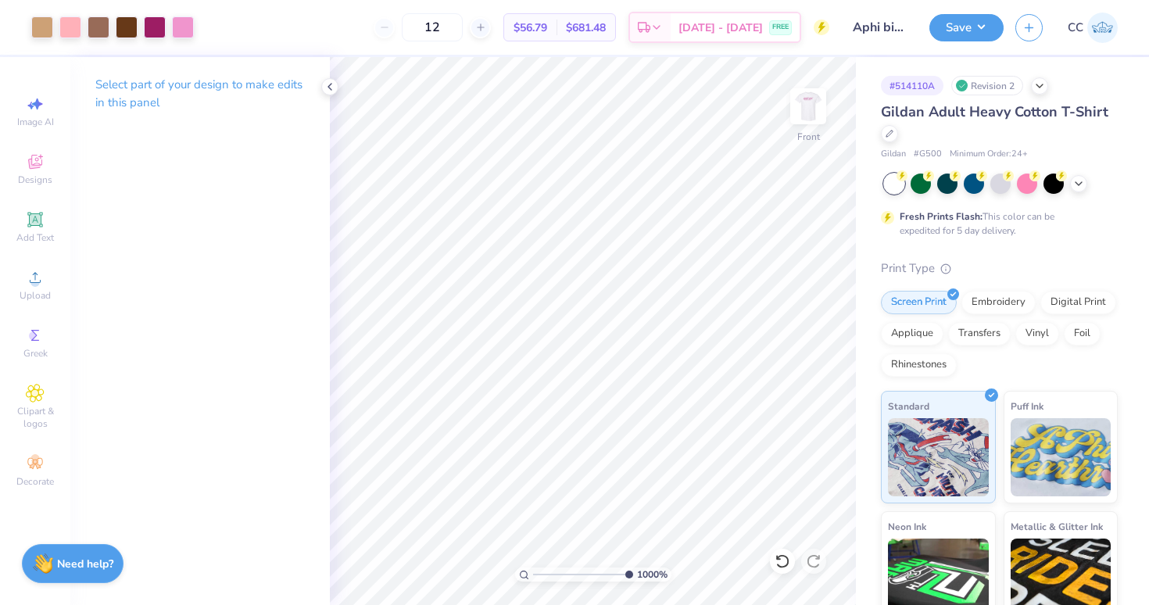
drag, startPoint x: 598, startPoint y: 574, endPoint x: 722, endPoint y: 539, distance: 129.1
type input "10"
click at [722, 539] on div "1000 %" at bounding box center [593, 331] width 548 height 548
click at [41, 16] on div at bounding box center [42, 26] width 22 height 22
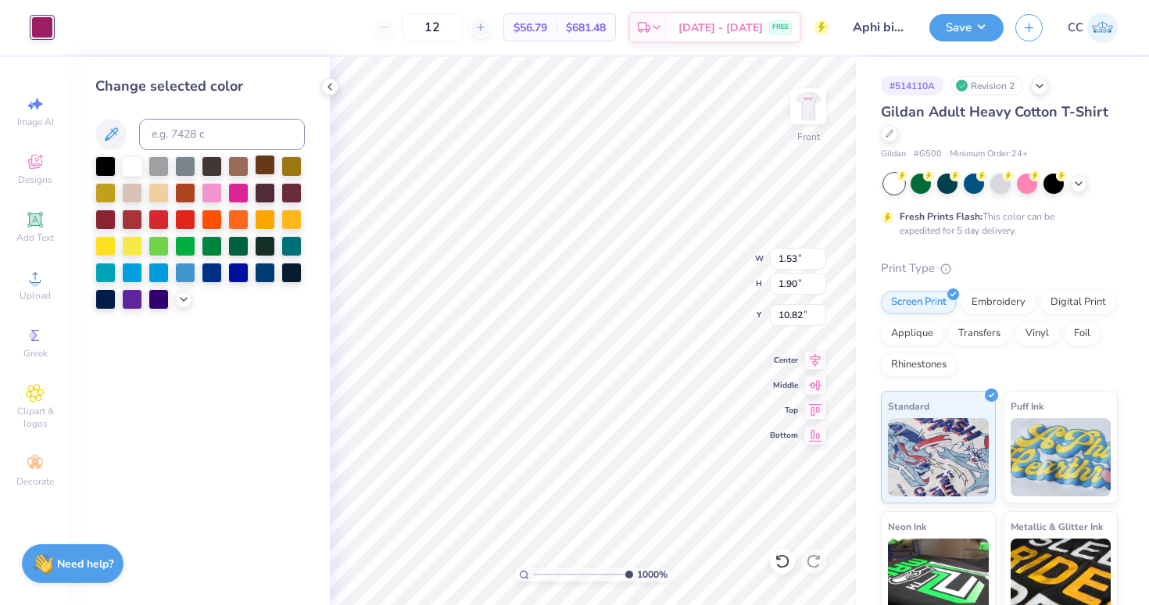
click at [263, 166] on div at bounding box center [265, 165] width 20 height 20
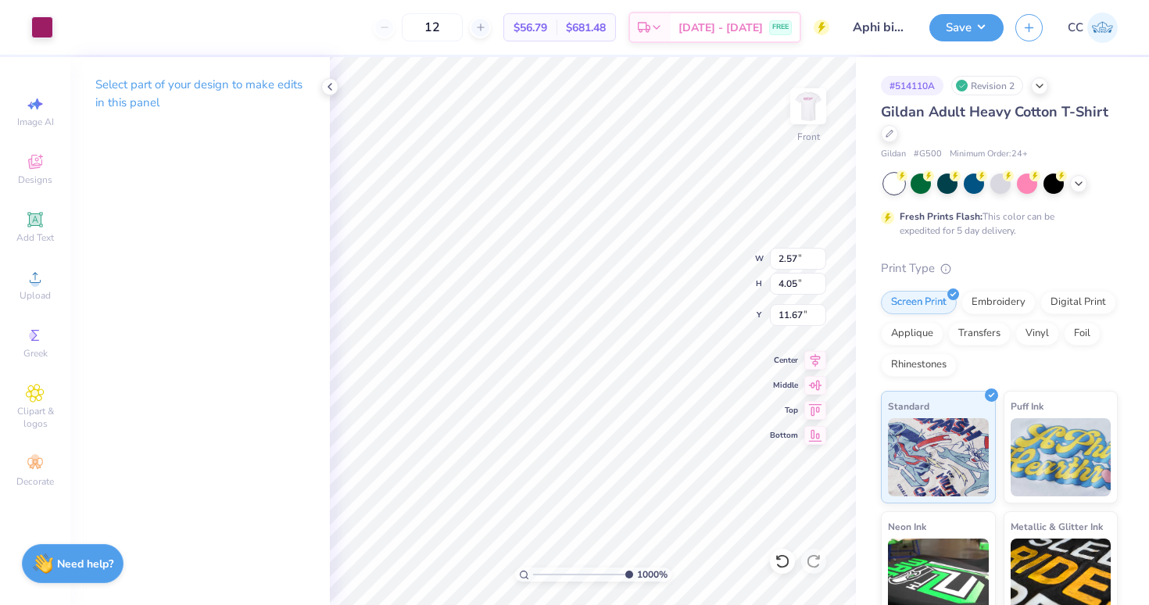
type input "1.41"
type input "1.72"
type input "10.91"
type input "1.53"
type input "1.90"
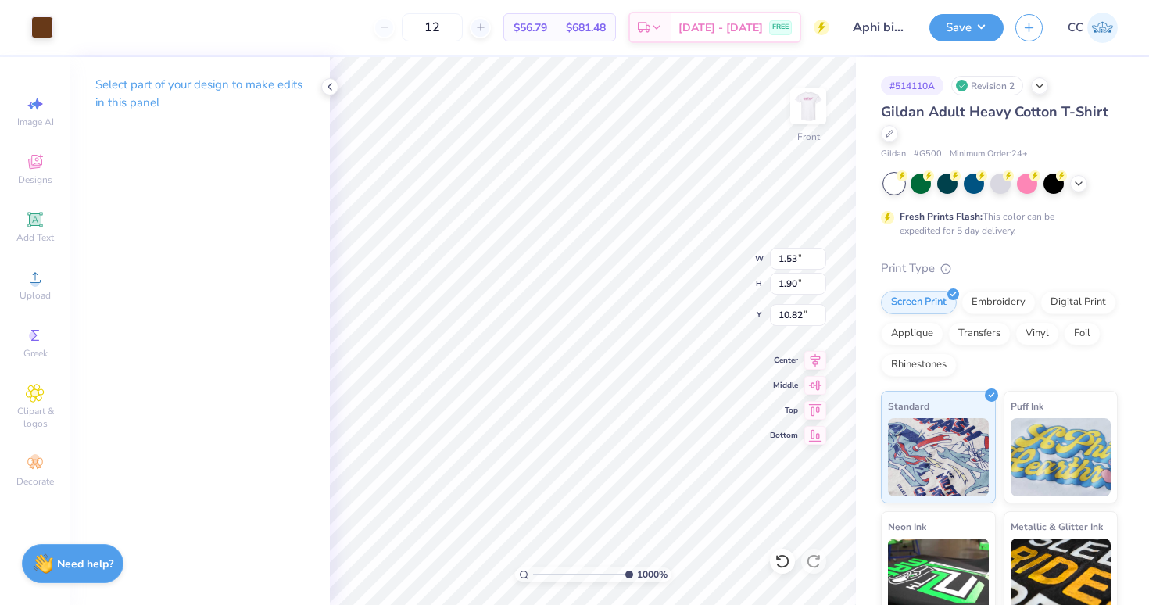
type input "10.83"
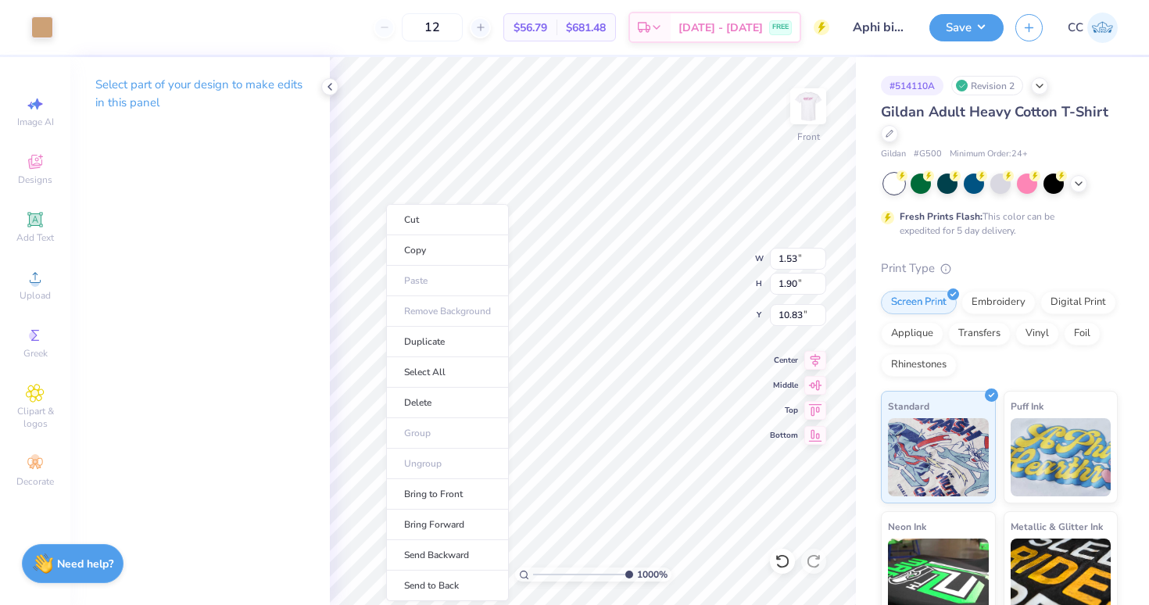
type input "4.77"
type input "4.12"
type input "8.70"
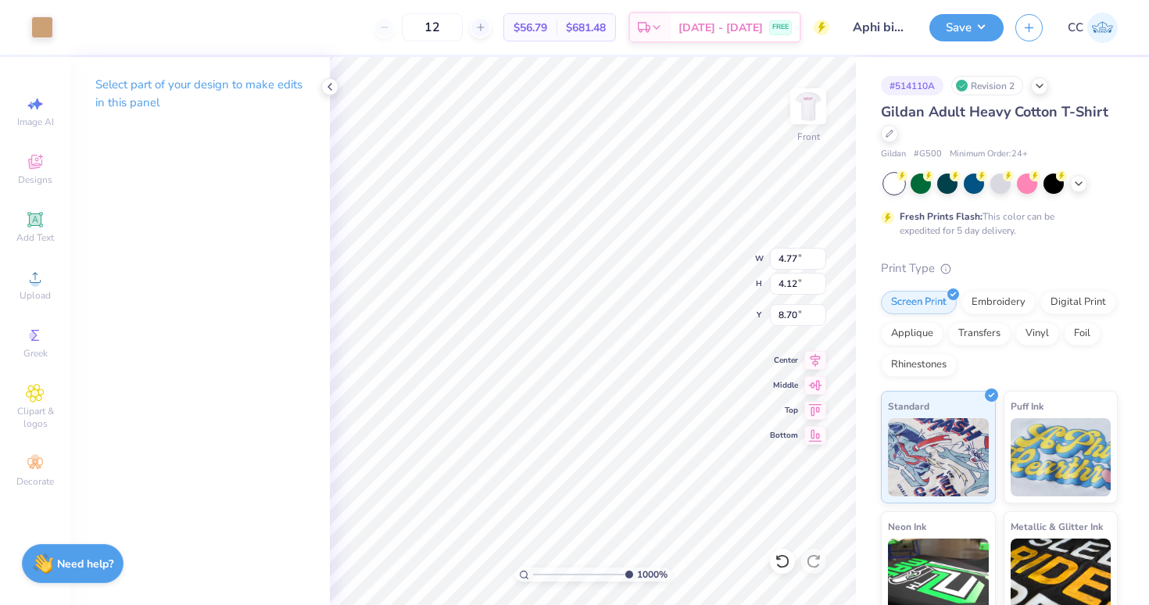
type input "1.53"
type input "1.90"
type input "10.82"
type input "2.57"
type input "4.05"
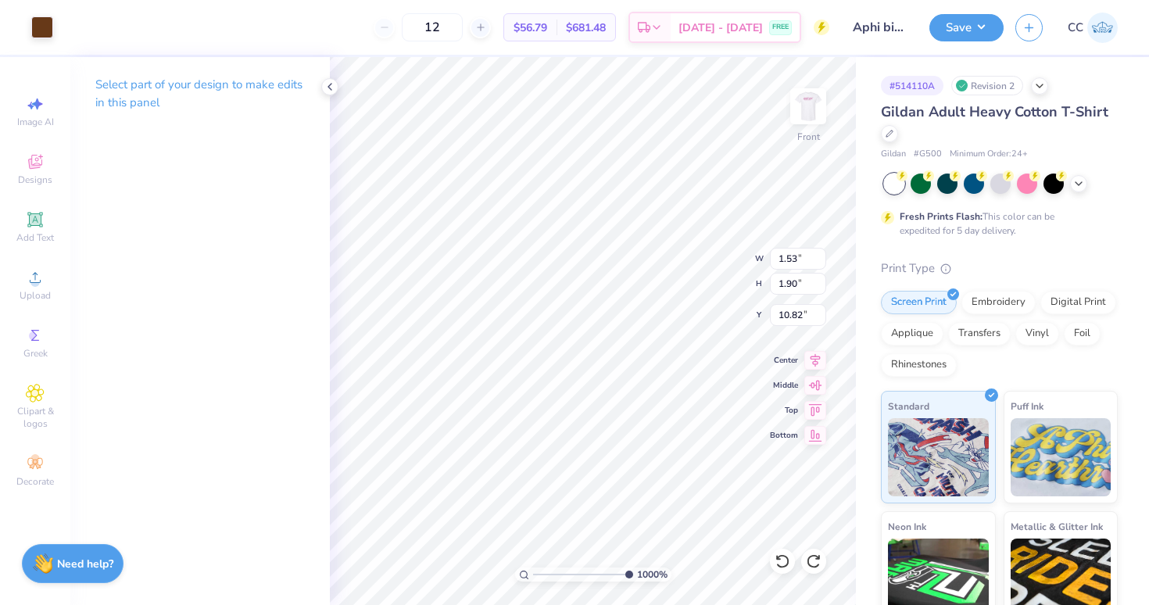
type input "11.67"
drag, startPoint x: 625, startPoint y: 574, endPoint x: 517, endPoint y: 556, distance: 110.0
type input "1"
click at [517, 556] on div "100 %" at bounding box center [593, 331] width 548 height 548
type input "4.45"
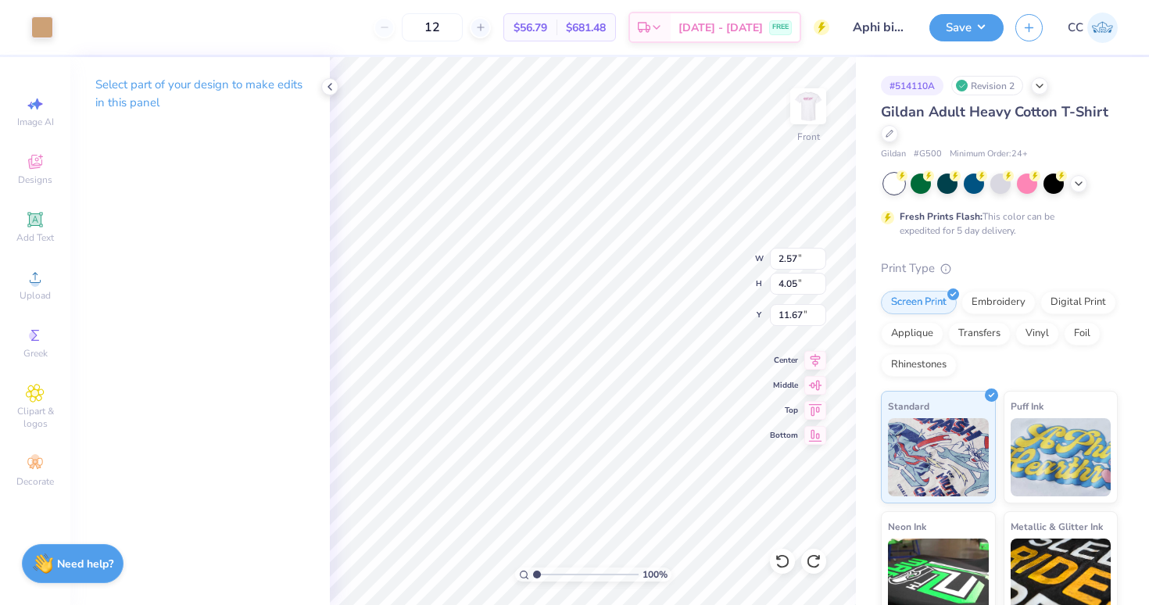
type input "3.34"
type input "8.93"
click at [332, 84] on icon at bounding box center [330, 87] width 13 height 13
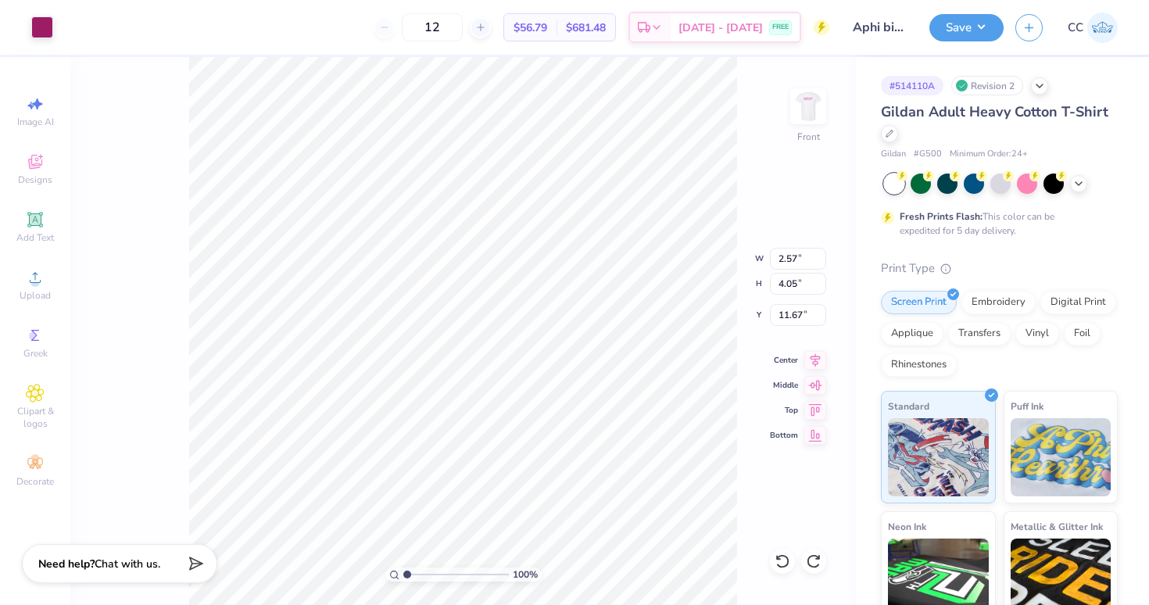
type input "2.05"
type input "2.98"
type input "11.83"
click at [31, 225] on icon at bounding box center [34, 219] width 15 height 15
type input "5.91"
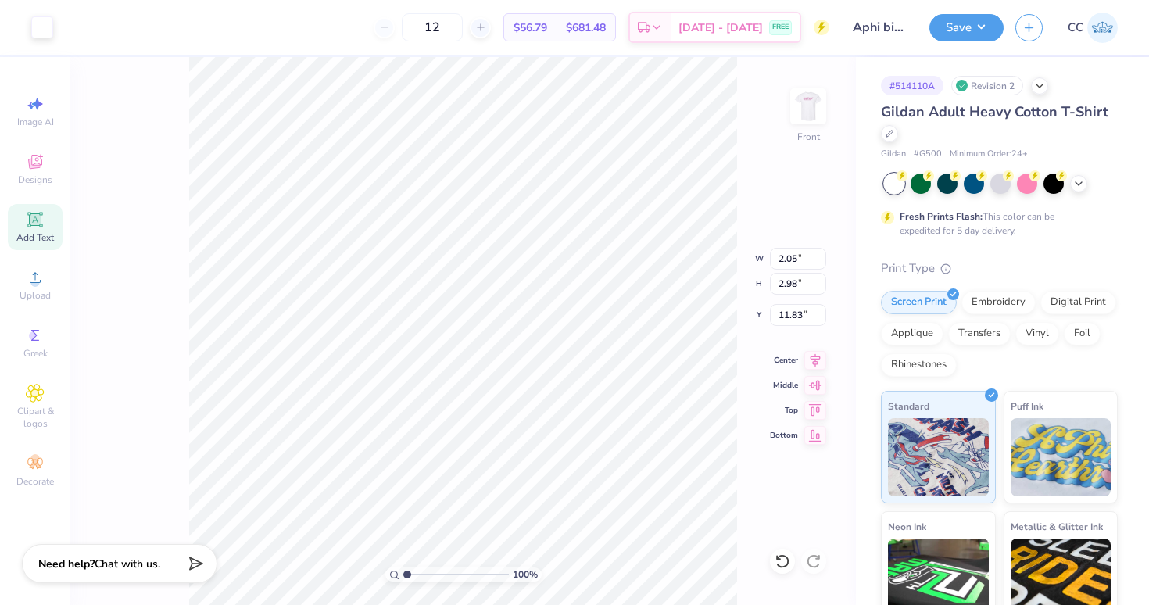
type input "1.71"
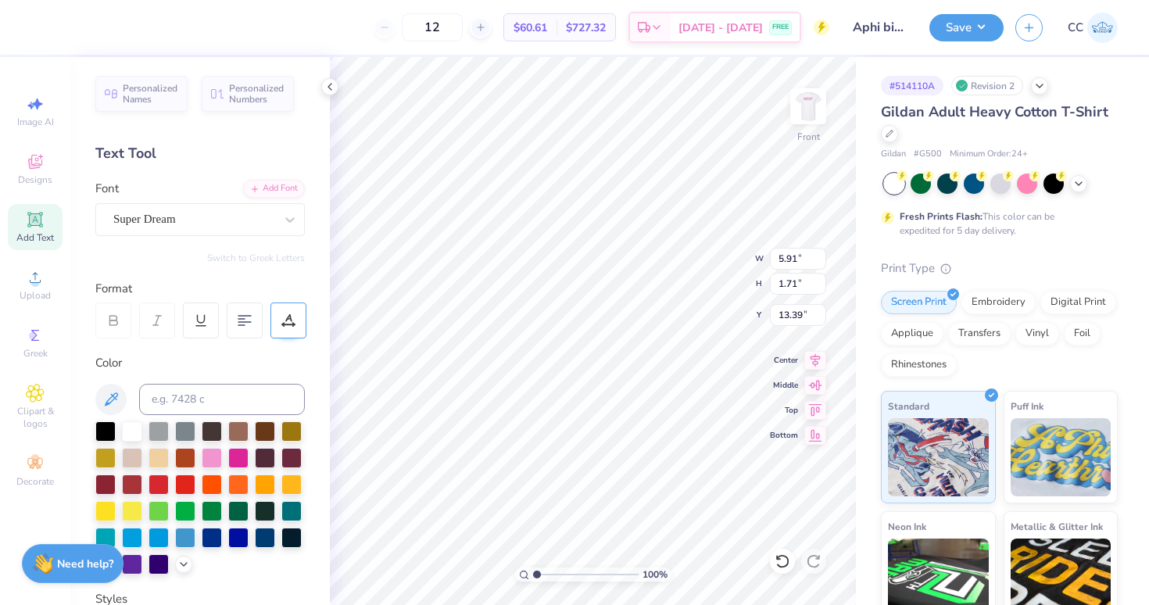
type input "18.25"
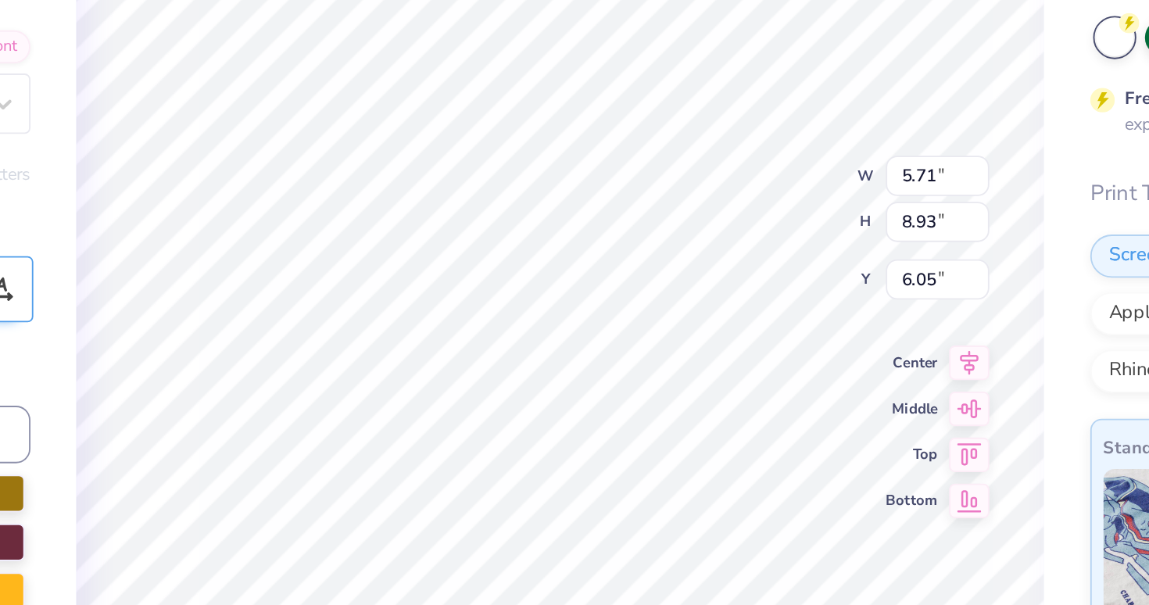
type input "4.33"
type input "4.19"
type input "10.17"
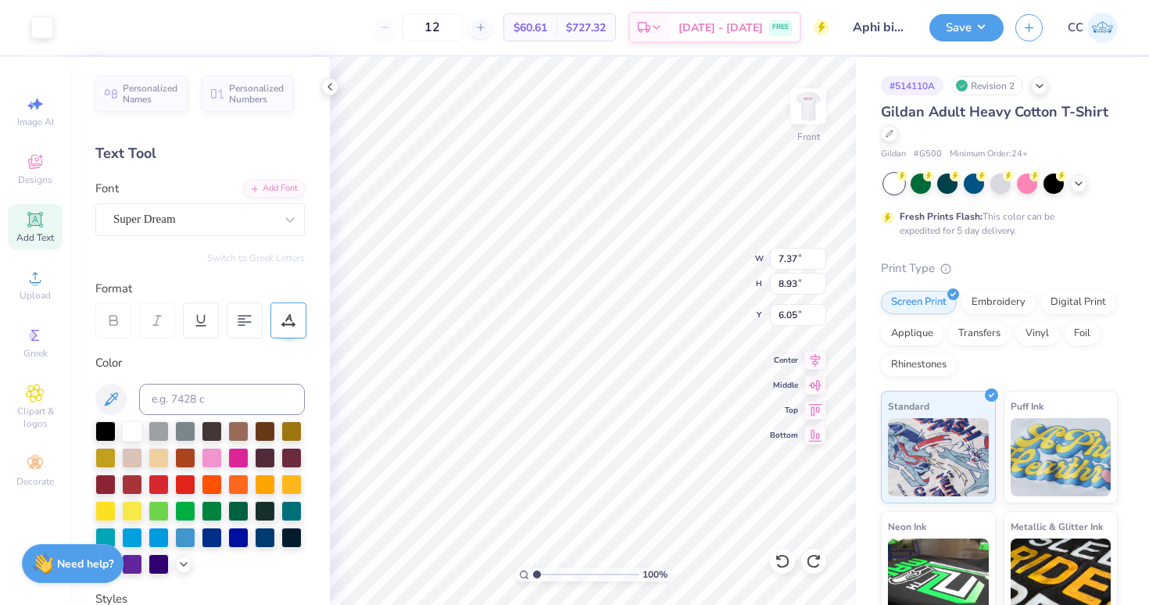
type input "5.91"
type input "1.71"
type input "13.39"
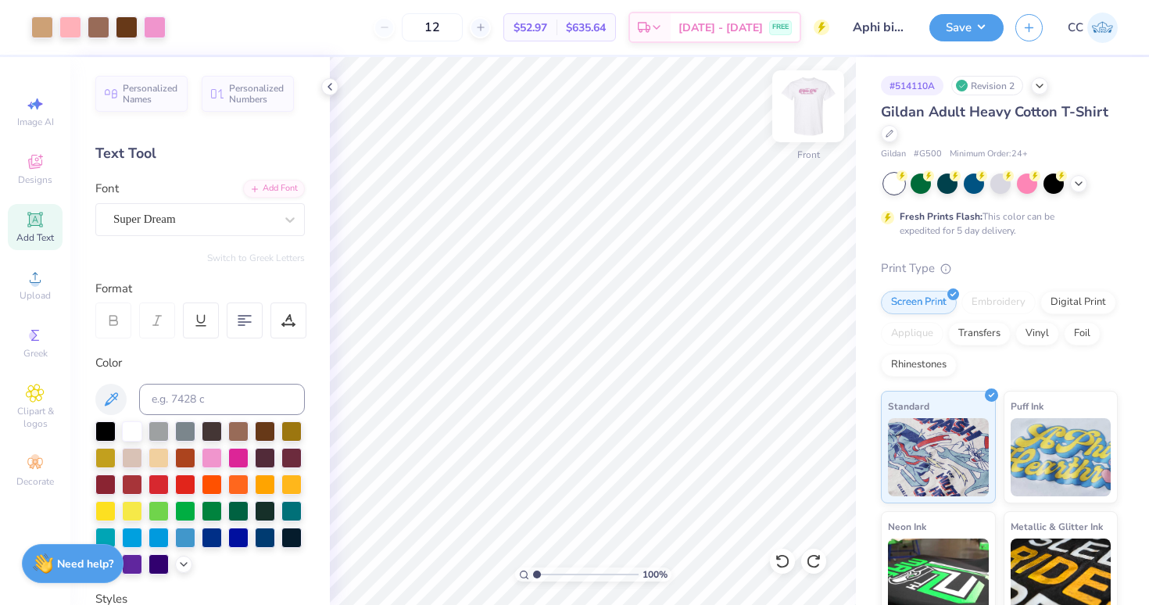
click at [800, 109] on img at bounding box center [808, 106] width 63 height 63
click at [800, 109] on img at bounding box center [807, 106] width 31 height 31
click at [986, 30] on button "Save" at bounding box center [966, 25] width 74 height 27
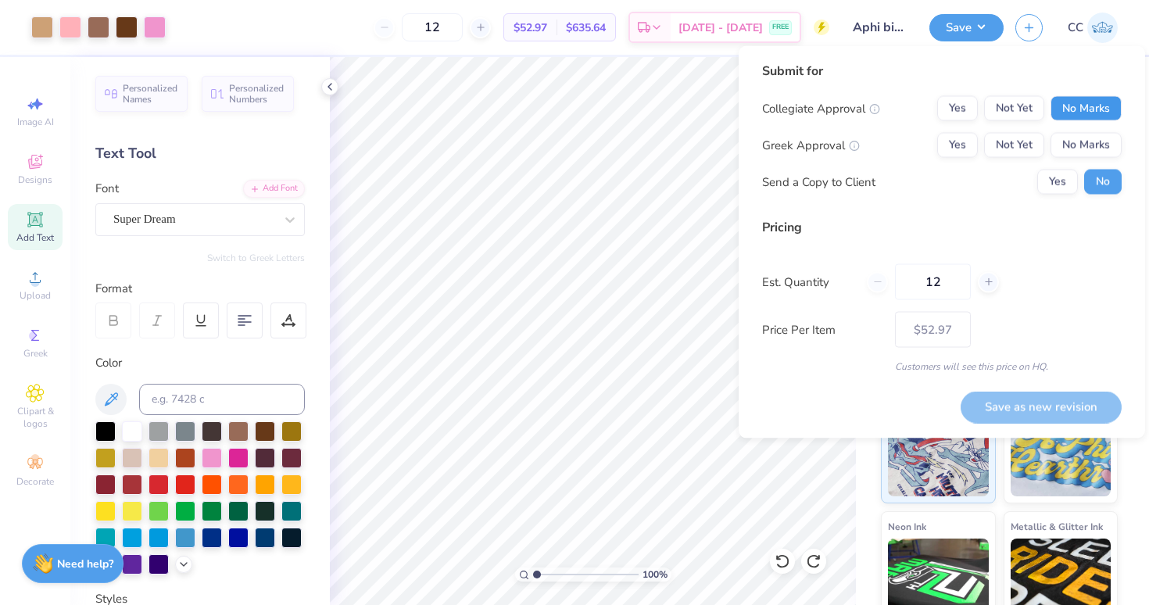
click at [1079, 115] on button "No Marks" at bounding box center [1085, 108] width 71 height 25
click at [938, 141] on button "Yes" at bounding box center [957, 145] width 41 height 25
click at [980, 396] on button "Save as new revision" at bounding box center [1041, 407] width 161 height 32
type input "$52.97"
